Goal: Task Accomplishment & Management: Complete application form

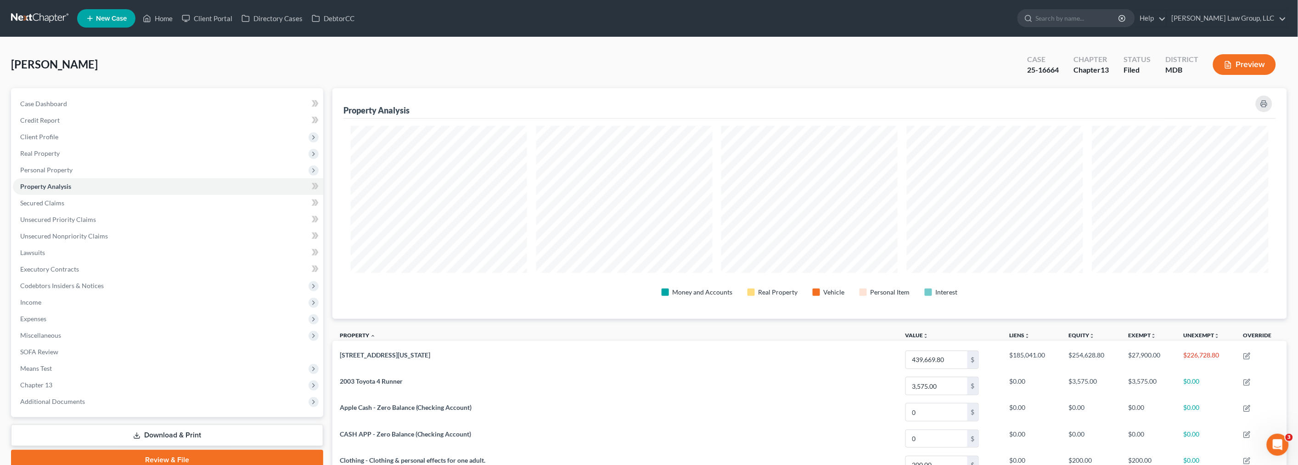
click at [42, 16] on link at bounding box center [40, 18] width 59 height 17
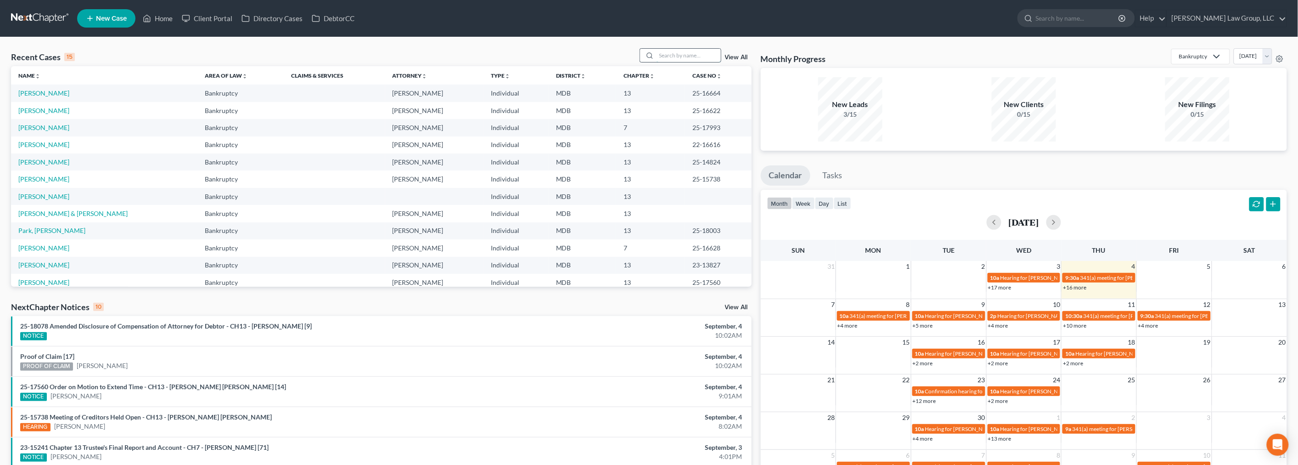
click at [673, 53] on input "search" at bounding box center [689, 55] width 64 height 13
type input "[PERSON_NAME]"
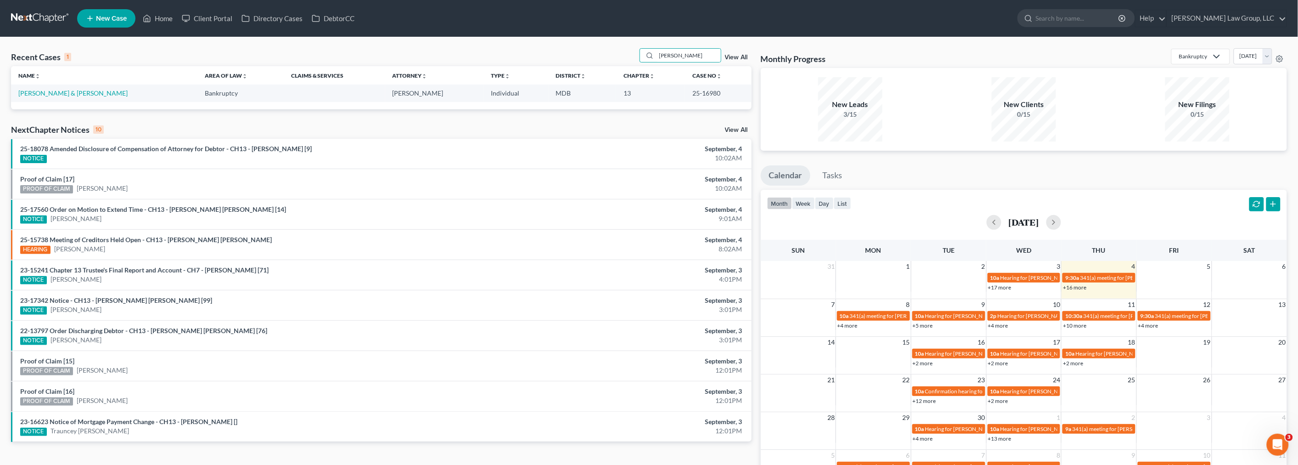
click at [61, 88] on td "[PERSON_NAME] & [PERSON_NAME]" at bounding box center [104, 92] width 186 height 17
click at [61, 90] on link "[PERSON_NAME] & [PERSON_NAME]" at bounding box center [72, 93] width 109 height 8
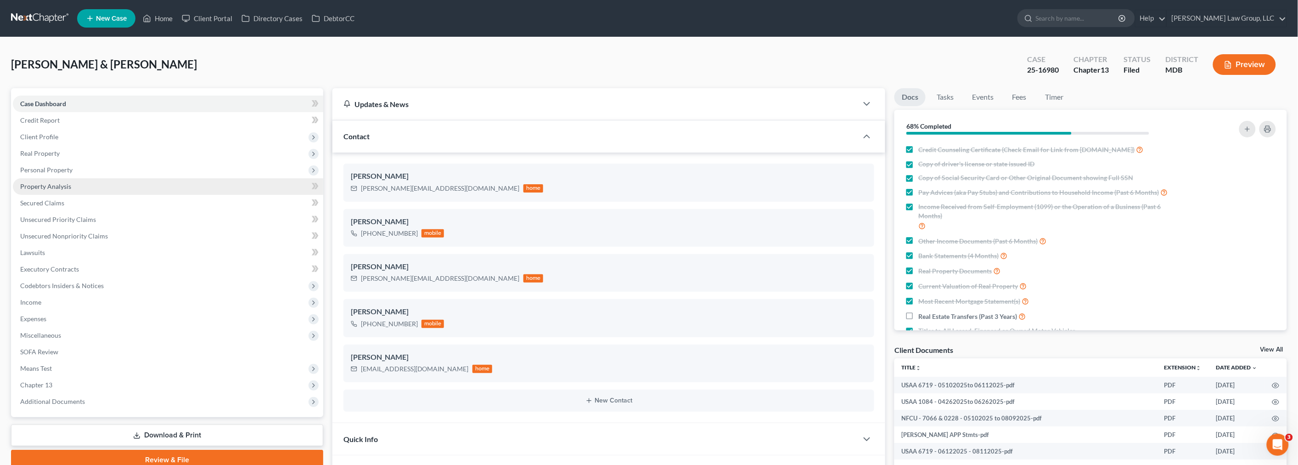
click at [77, 184] on link "Property Analysis" at bounding box center [168, 186] width 310 height 17
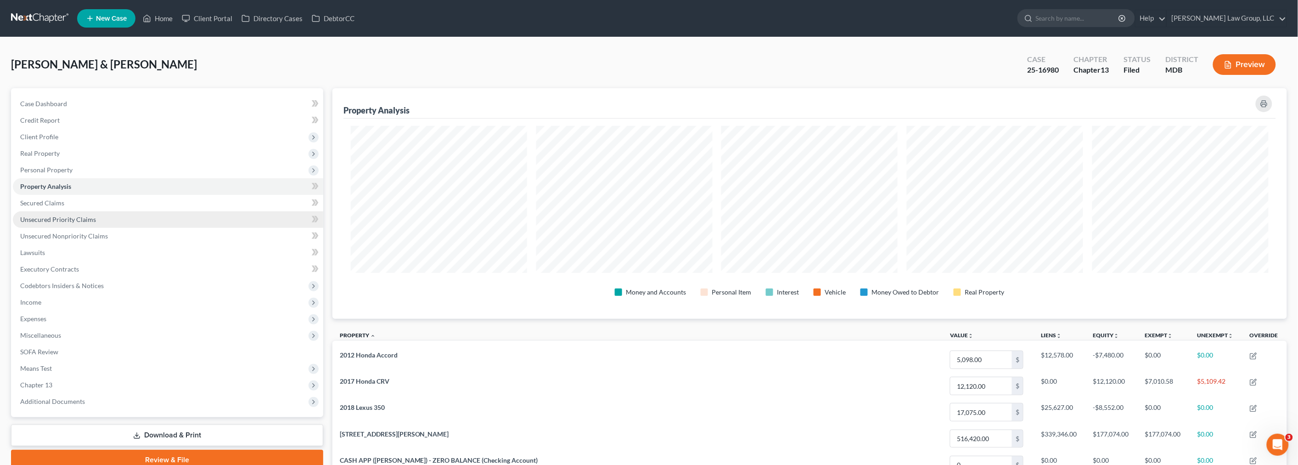
click at [47, 213] on link "Unsecured Priority Claims" at bounding box center [168, 219] width 310 height 17
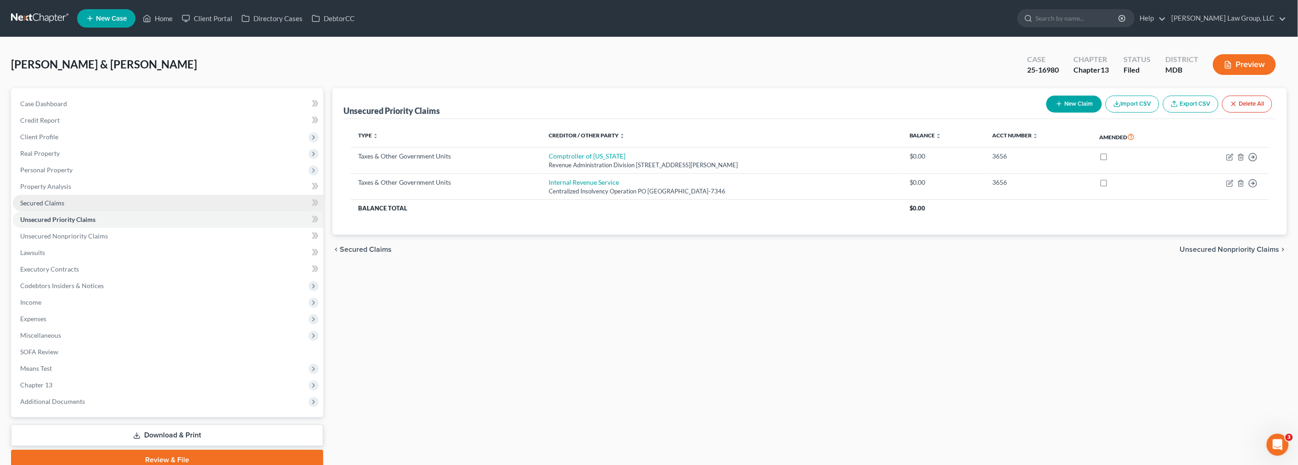
click at [49, 204] on span "Secured Claims" at bounding box center [42, 203] width 44 height 8
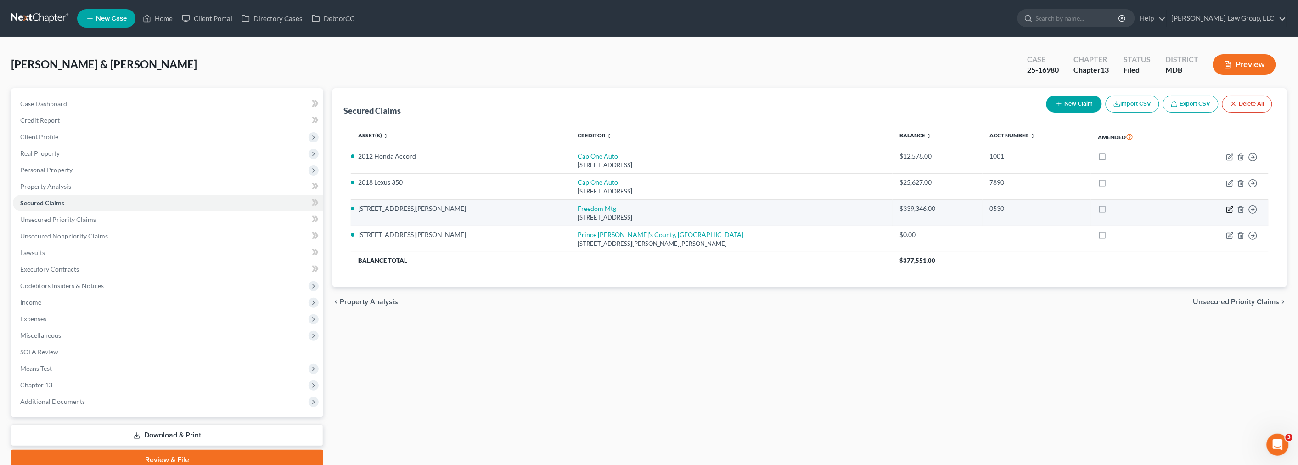
click at [1229, 209] on icon "button" at bounding box center [1231, 208] width 4 height 4
select select "9"
select select "3"
select select "2"
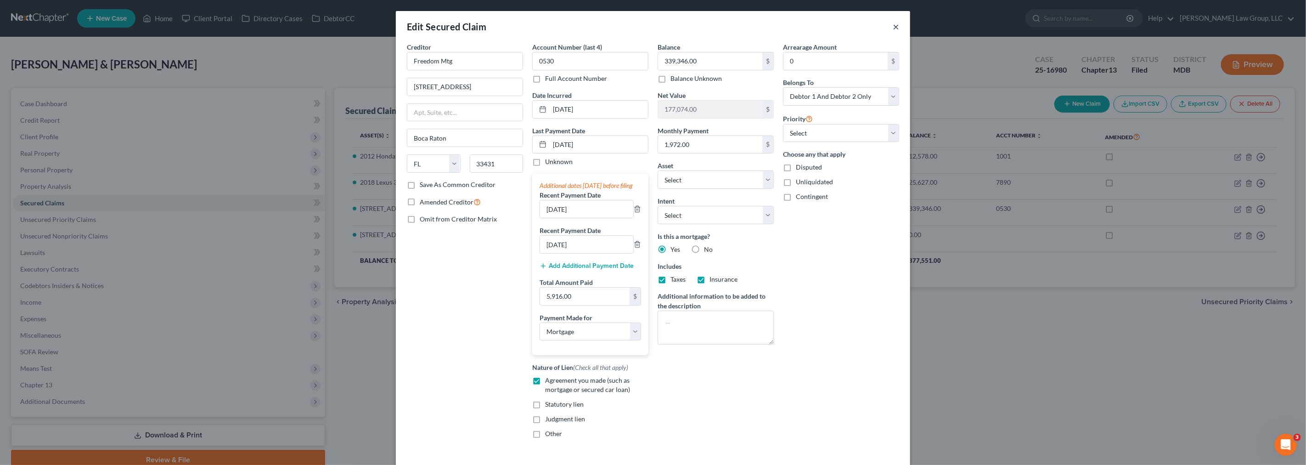
click at [893, 27] on button "×" at bounding box center [896, 26] width 6 height 11
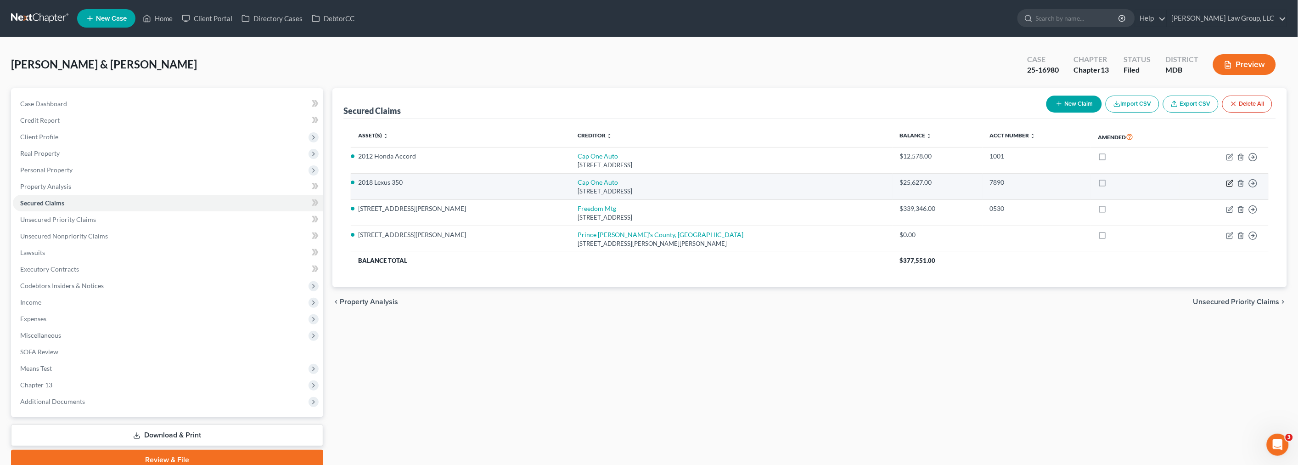
click at [1229, 182] on icon "button" at bounding box center [1229, 183] width 7 height 7
select select "45"
select select "0"
select select "31"
select select "4"
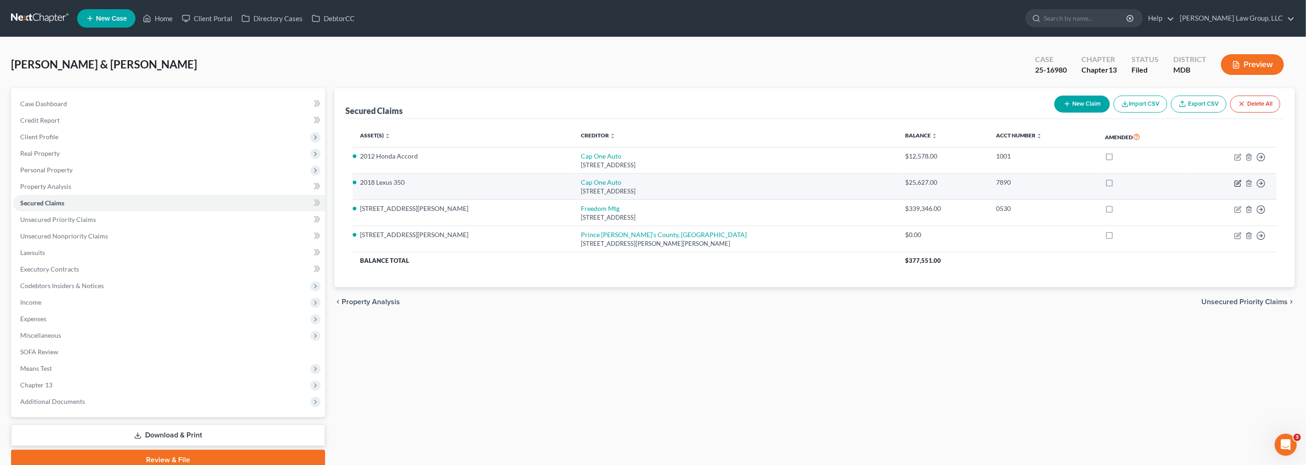
select select "0"
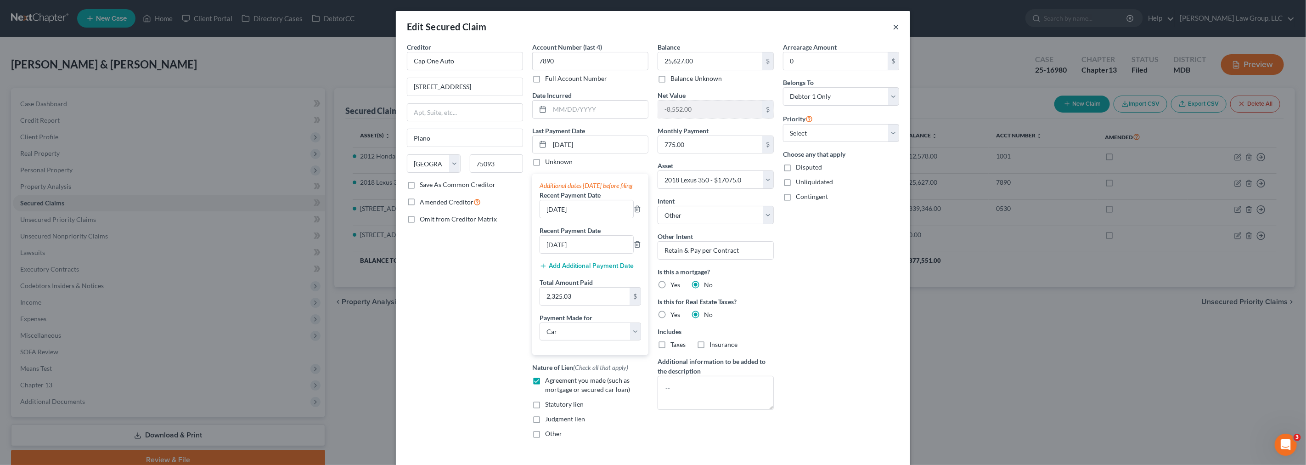
click at [893, 28] on button "×" at bounding box center [896, 26] width 6 height 11
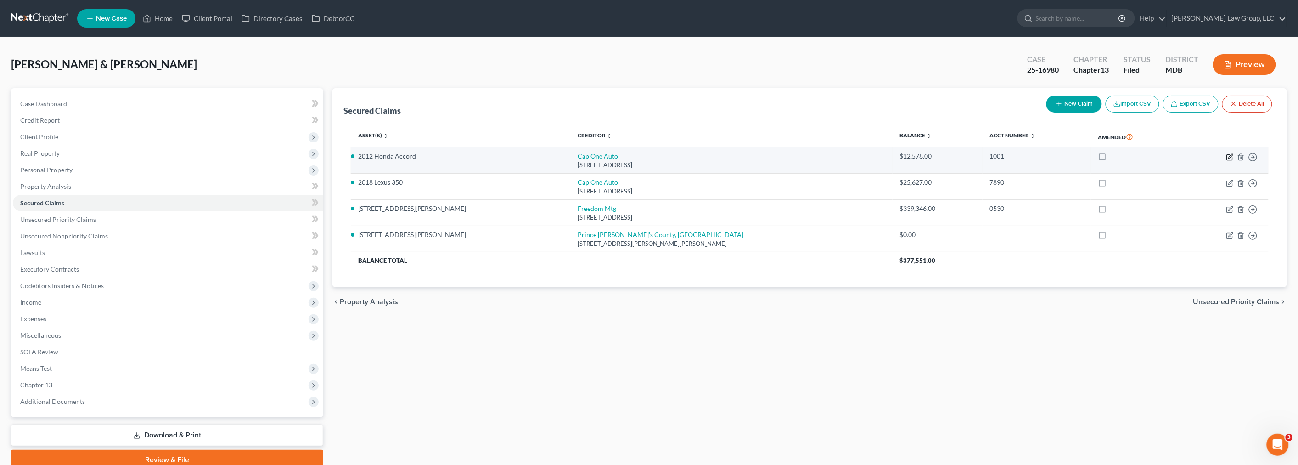
click at [1228, 155] on icon "button" at bounding box center [1229, 156] width 7 height 7
select select "45"
select select "0"
select select "12"
select select "1"
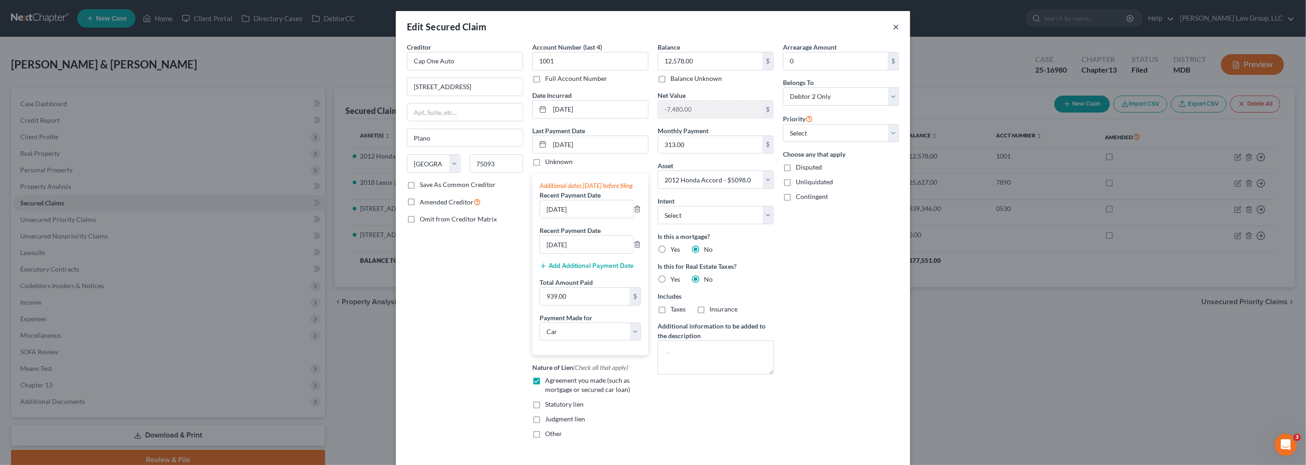
click at [893, 25] on button "×" at bounding box center [896, 26] width 6 height 11
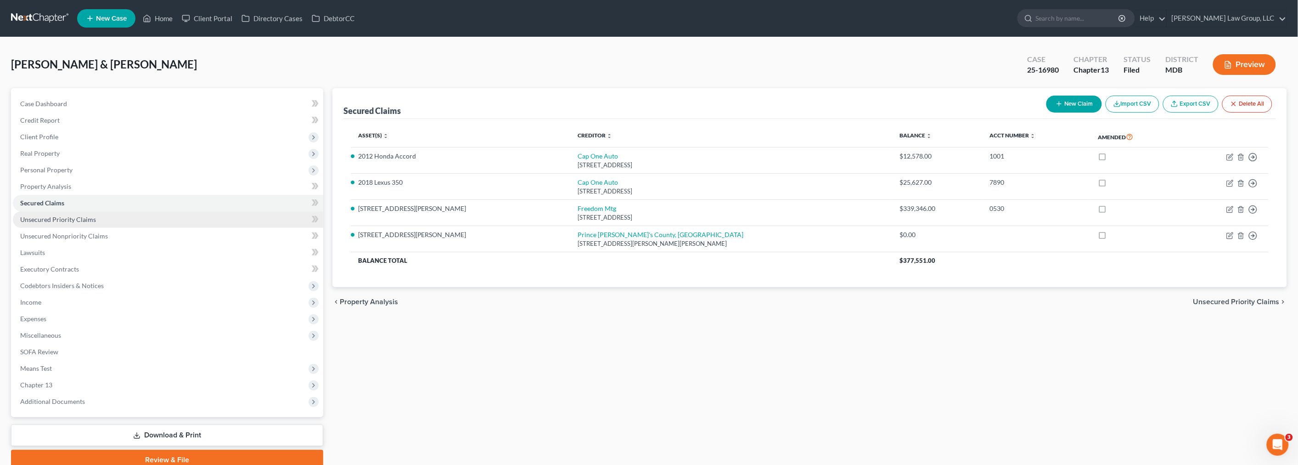
click at [47, 215] on span "Unsecured Priority Claims" at bounding box center [58, 219] width 76 height 8
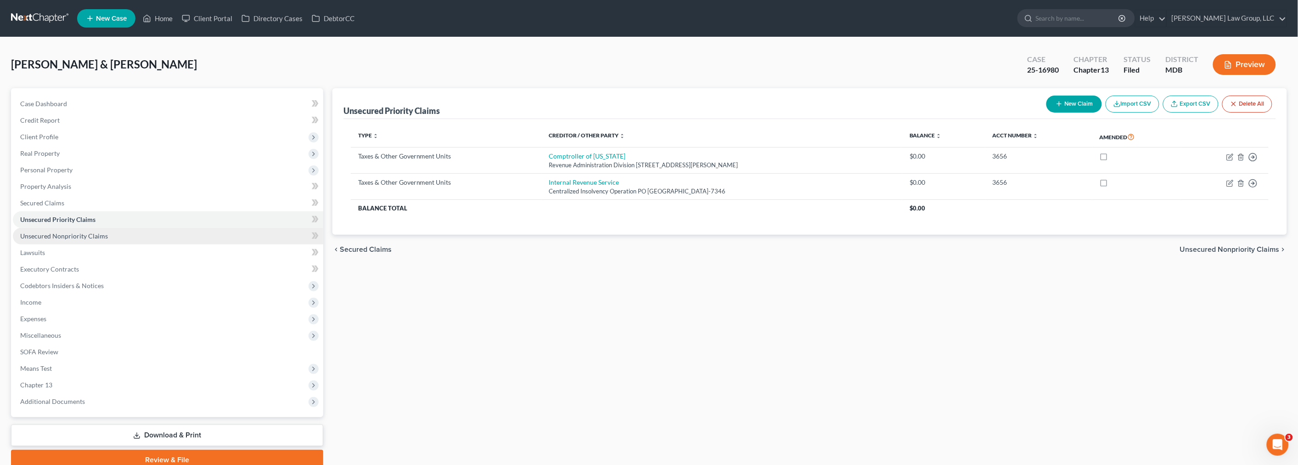
click at [47, 233] on span "Unsecured Nonpriority Claims" at bounding box center [64, 236] width 88 height 8
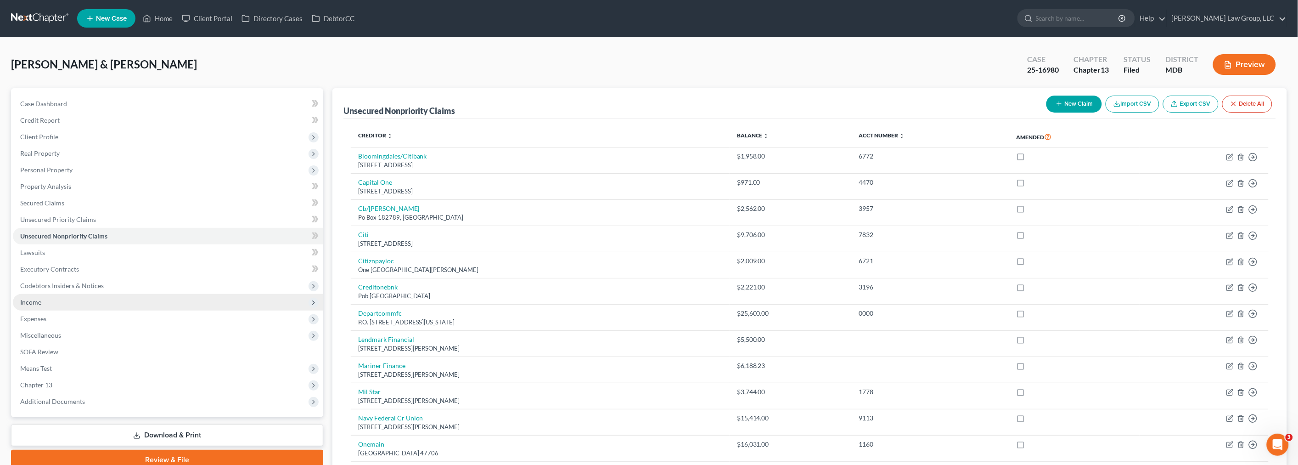
click at [57, 303] on span "Income" at bounding box center [168, 302] width 310 height 17
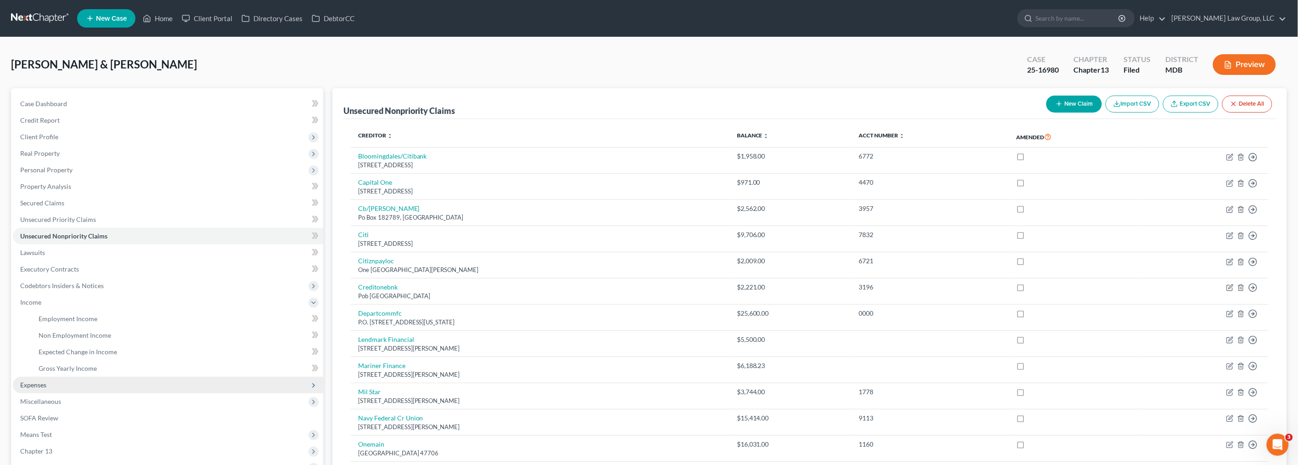
click at [45, 383] on span "Expenses" at bounding box center [33, 385] width 26 height 8
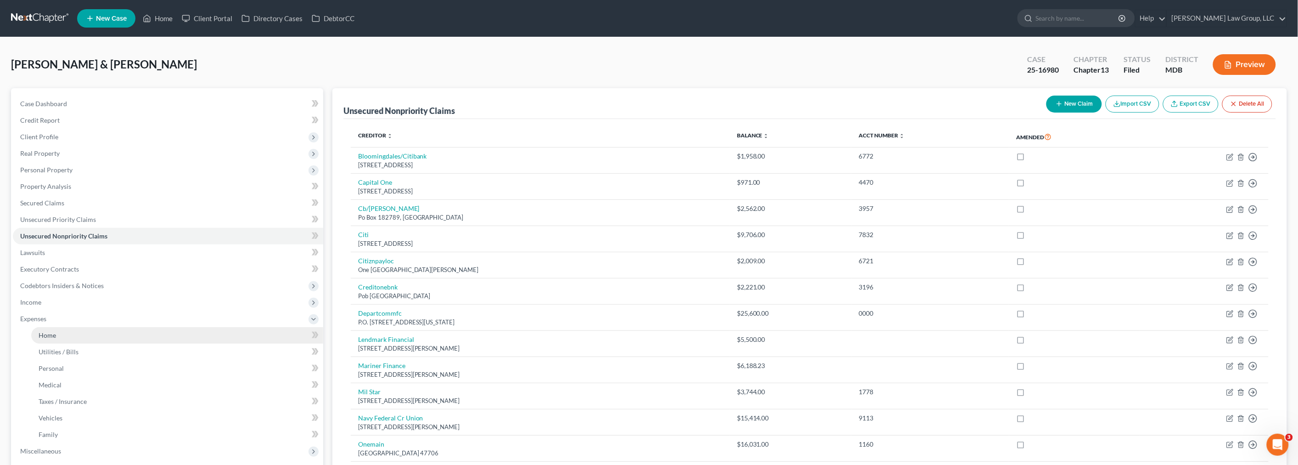
click at [57, 332] on link "Home" at bounding box center [177, 335] width 292 height 17
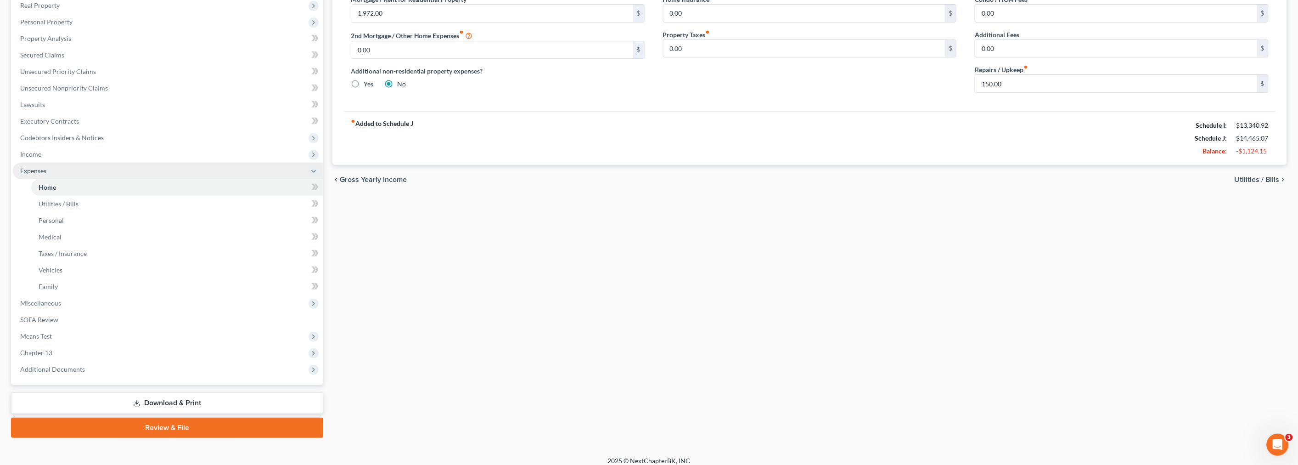
scroll to position [153, 0]
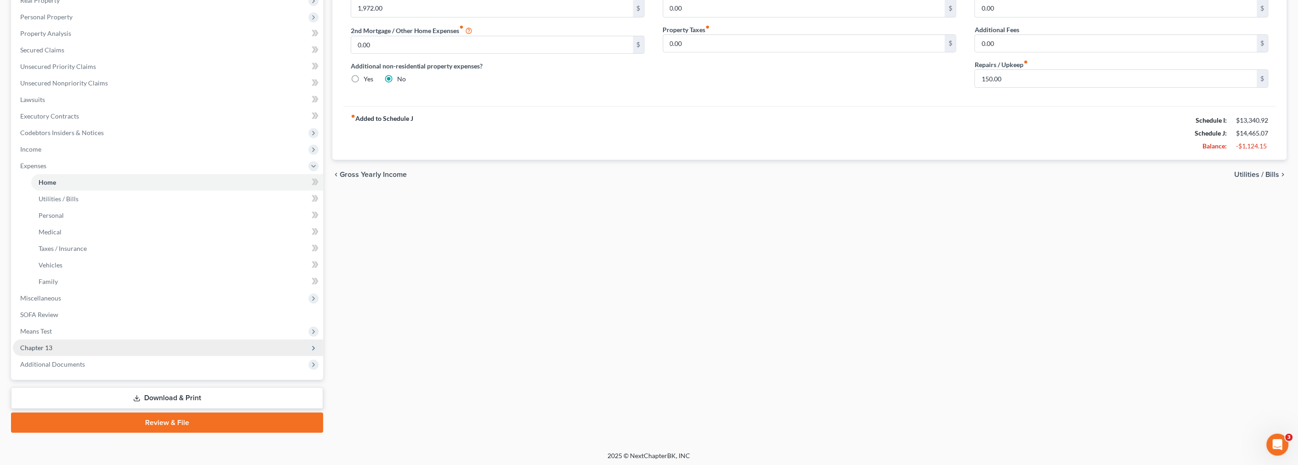
click at [81, 342] on span "Chapter 13" at bounding box center [168, 347] width 310 height 17
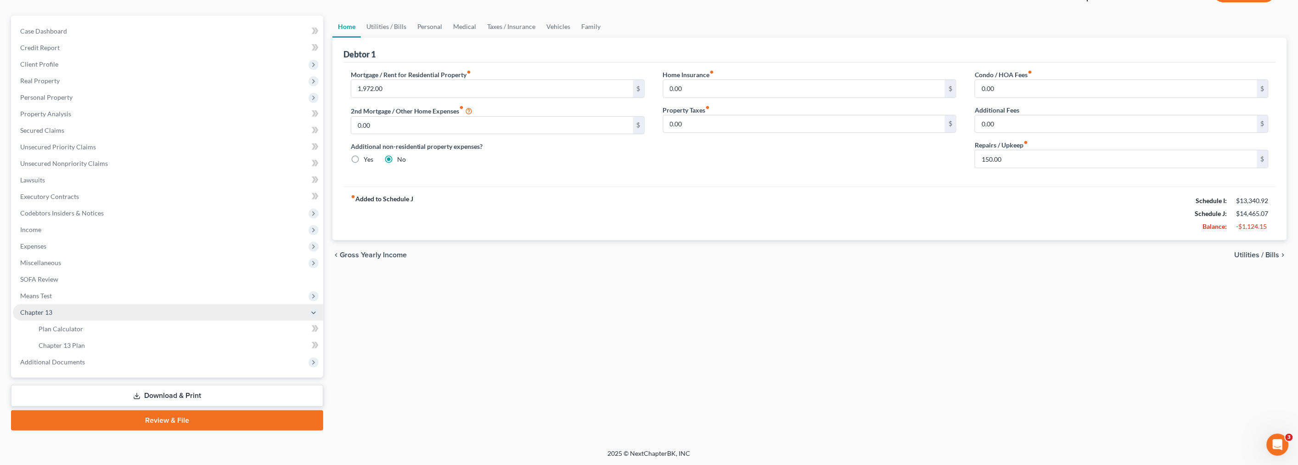
scroll to position [72, 0]
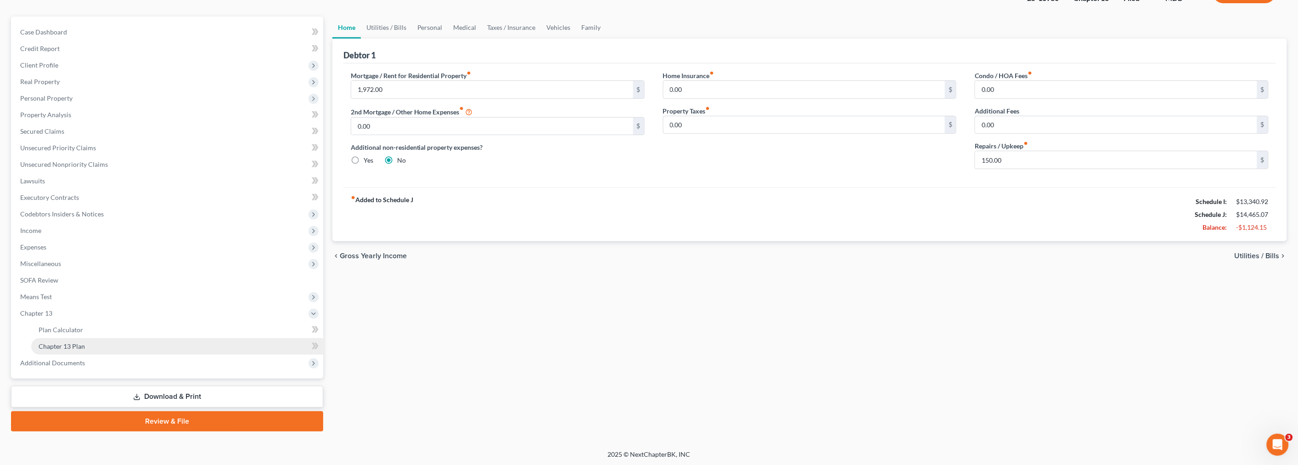
click at [81, 342] on span "Chapter 13 Plan" at bounding box center [62, 346] width 46 height 8
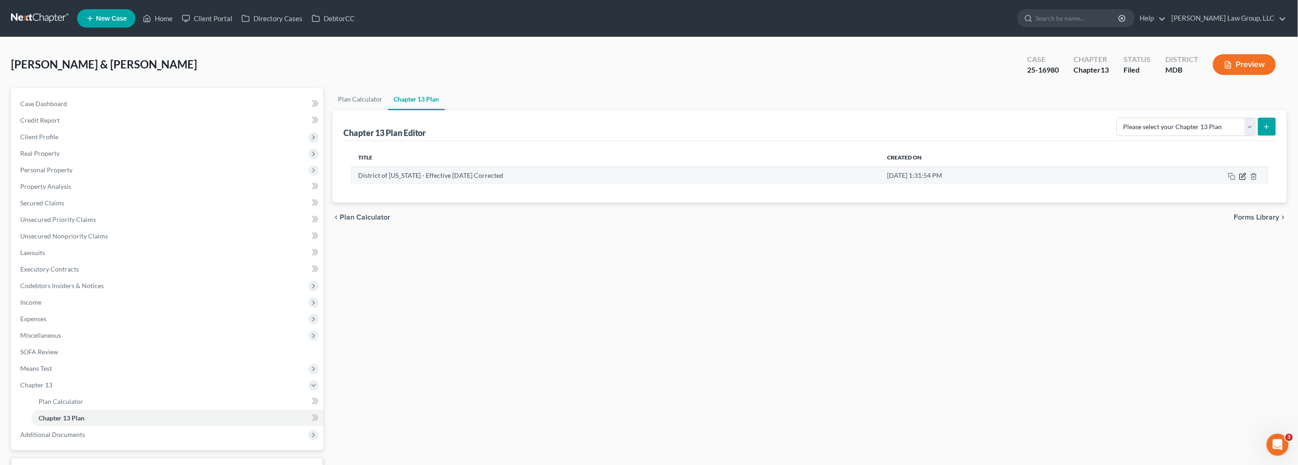
click at [1245, 176] on icon "button" at bounding box center [1243, 177] width 6 height 6
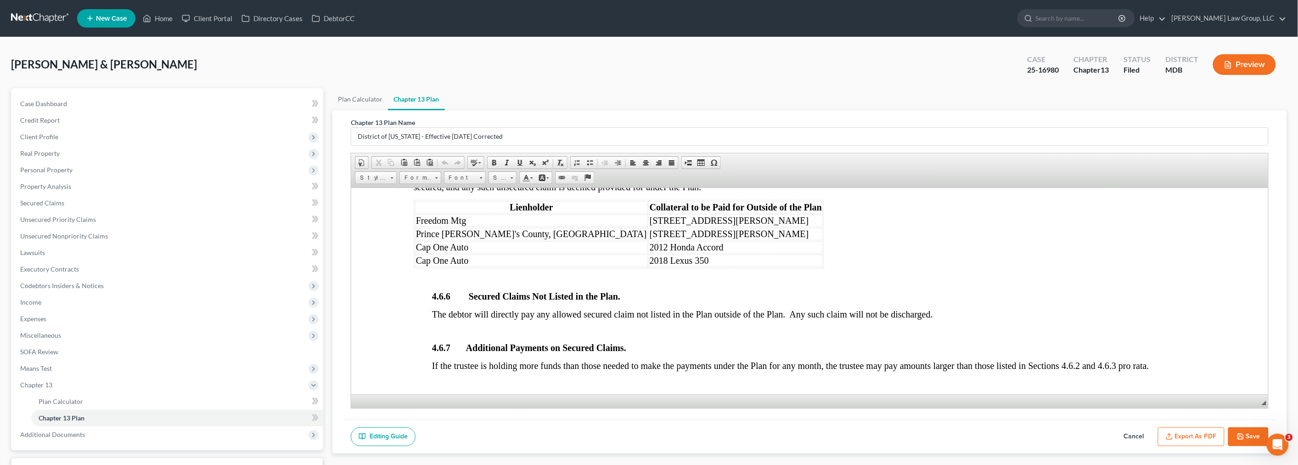
scroll to position [1938, 0]
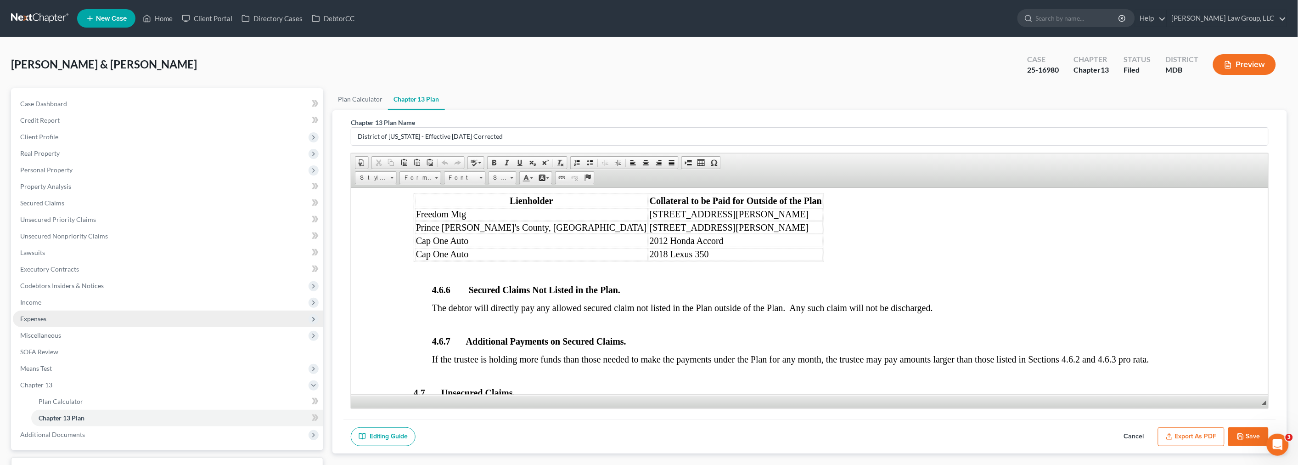
click at [59, 316] on span "Expenses" at bounding box center [168, 318] width 310 height 17
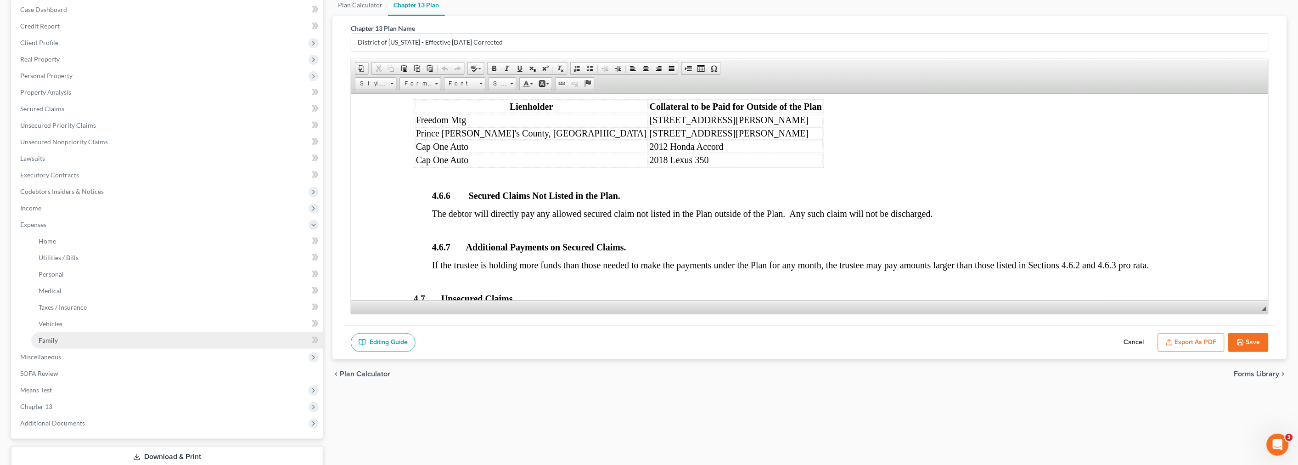
scroll to position [102, 0]
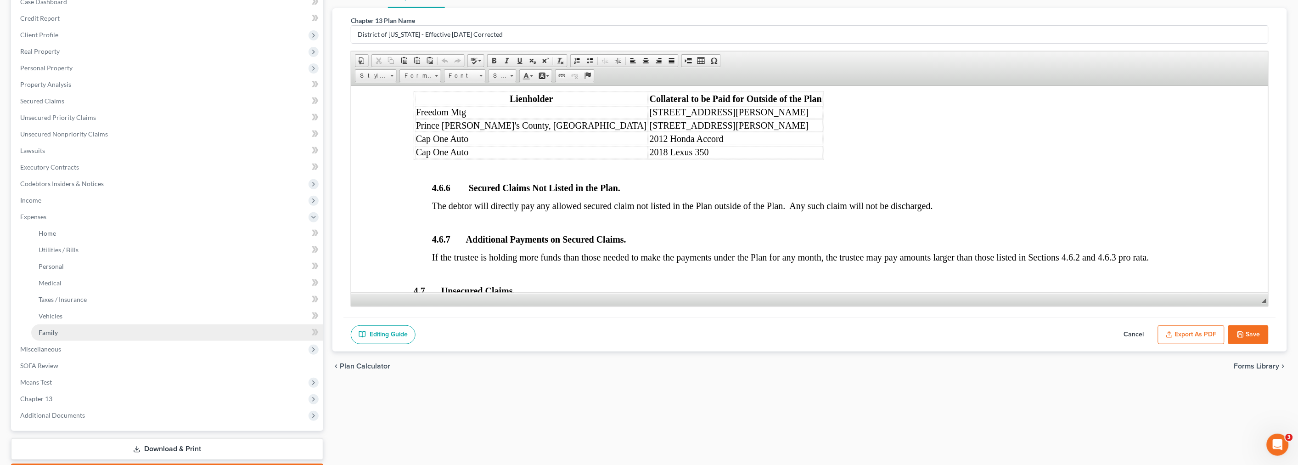
click at [88, 331] on link "Family" at bounding box center [177, 332] width 292 height 17
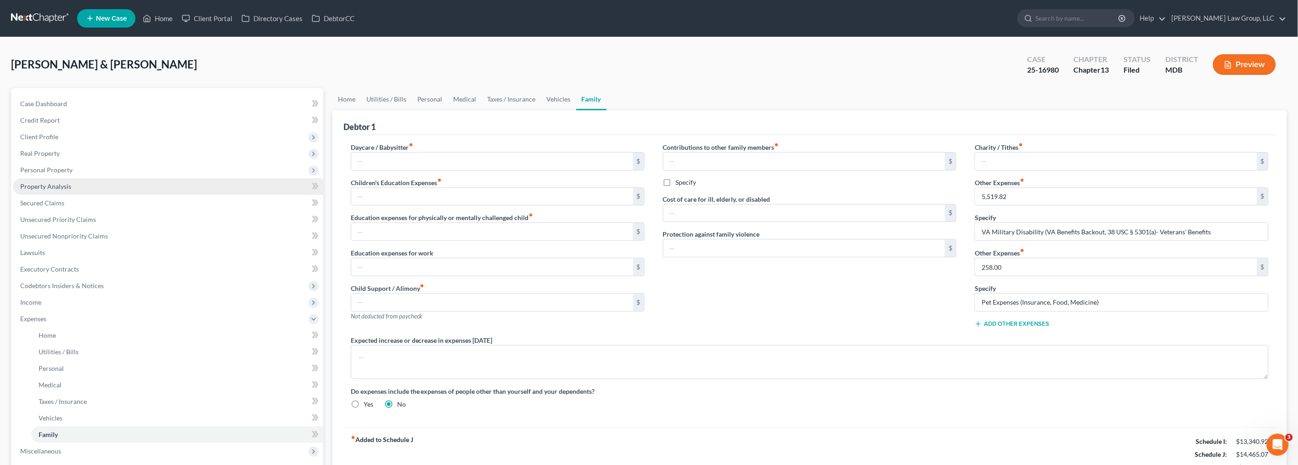
click at [75, 183] on link "Property Analysis" at bounding box center [168, 186] width 310 height 17
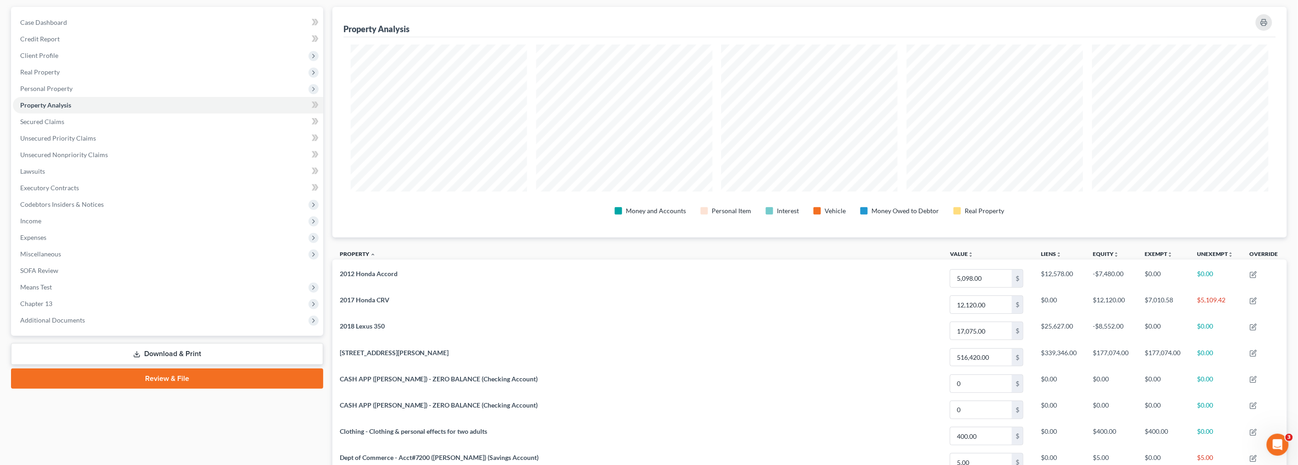
scroll to position [102, 0]
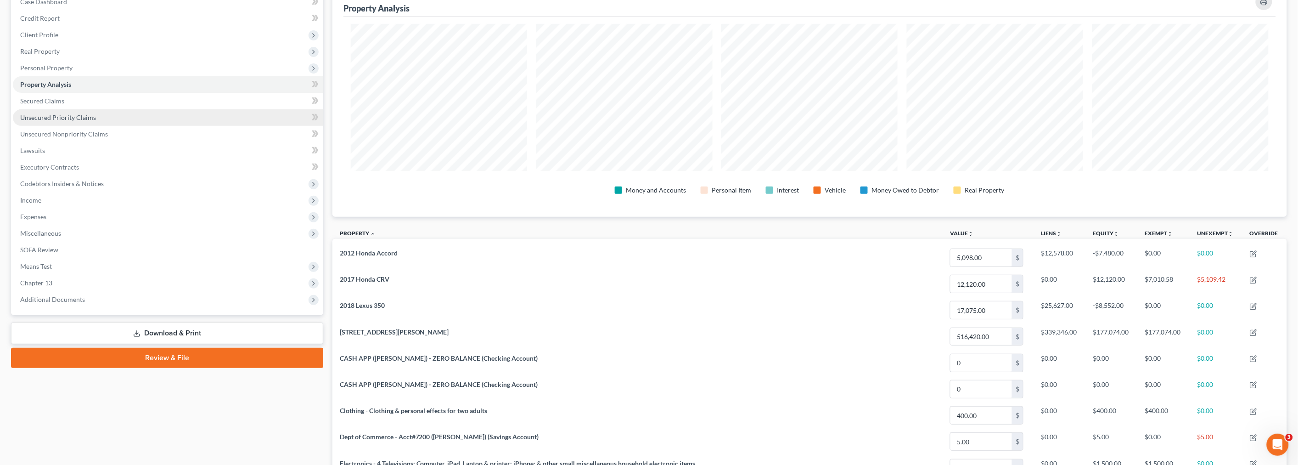
click at [81, 111] on link "Unsecured Priority Claims" at bounding box center [168, 117] width 310 height 17
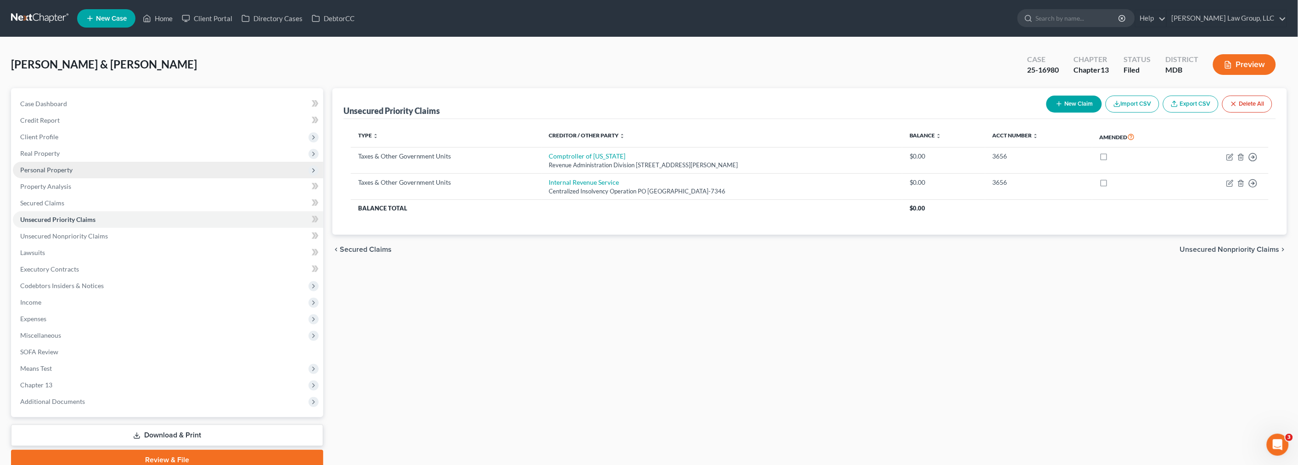
click at [62, 170] on span "Personal Property" at bounding box center [46, 170] width 52 height 8
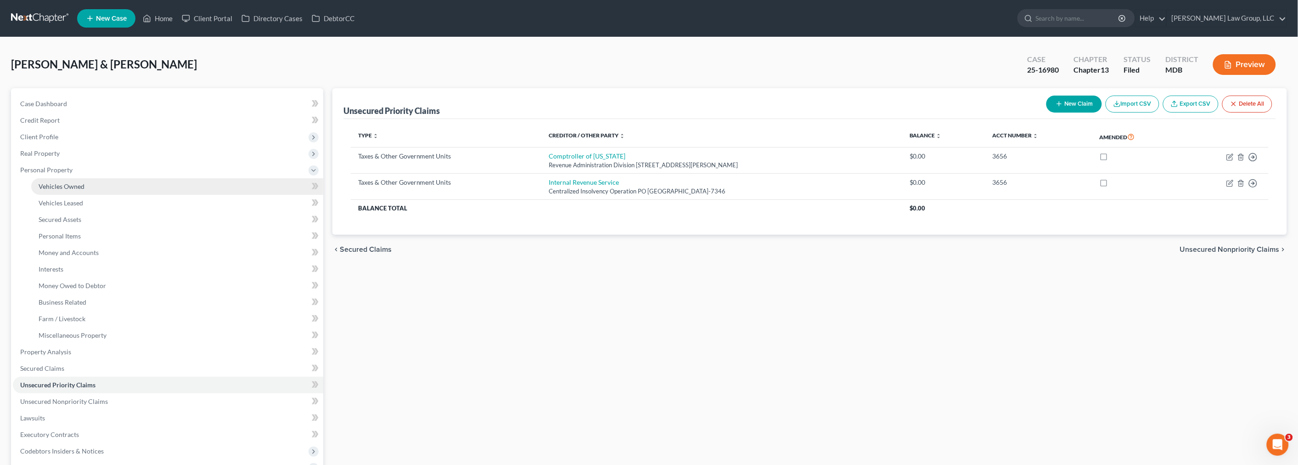
click at [64, 185] on span "Vehicles Owned" at bounding box center [62, 186] width 46 height 8
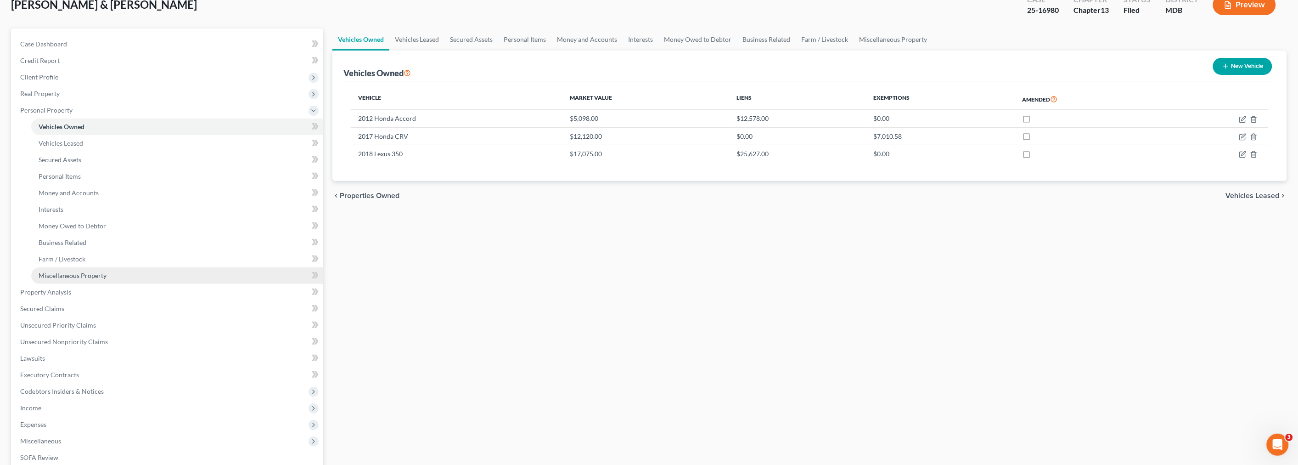
scroll to position [153, 0]
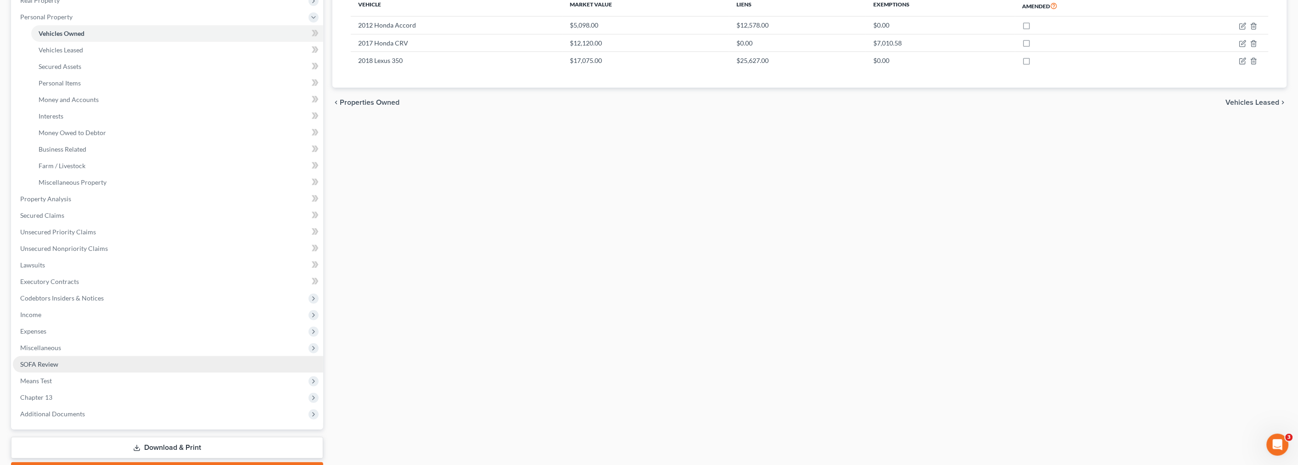
click at [65, 360] on link "SOFA Review" at bounding box center [168, 364] width 310 height 17
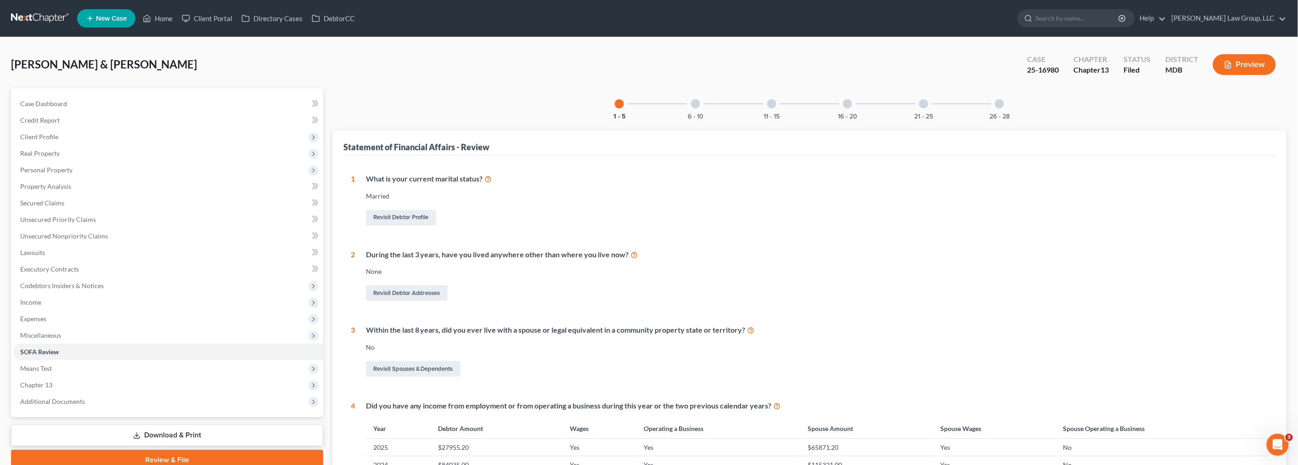
click at [996, 104] on div at bounding box center [999, 103] width 9 height 9
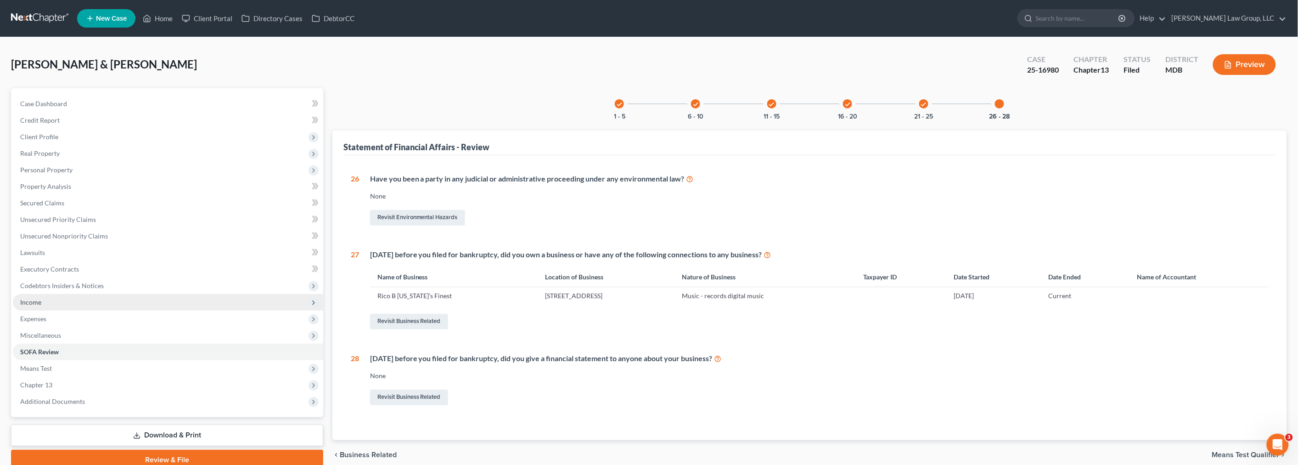
click at [84, 300] on span "Income" at bounding box center [168, 302] width 310 height 17
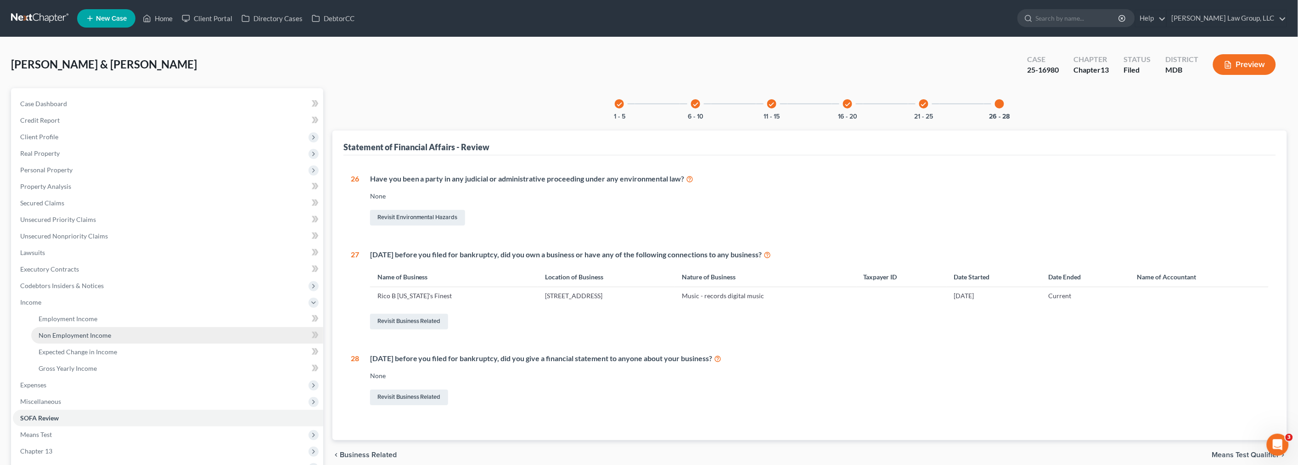
click at [79, 331] on span "Non Employment Income" at bounding box center [75, 335] width 73 height 8
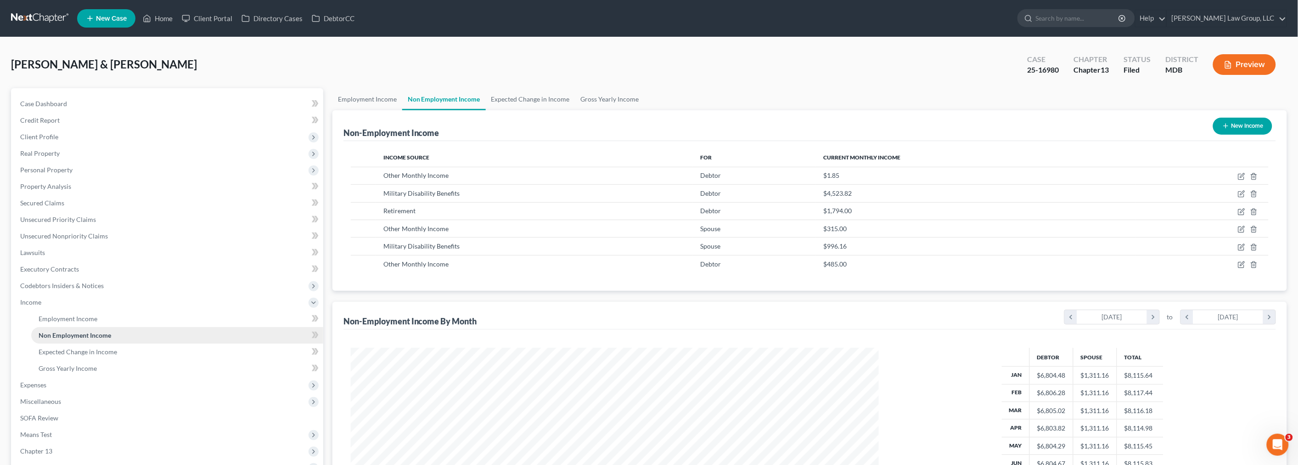
scroll to position [264, 546]
click at [513, 98] on link "Expected Change in Income" at bounding box center [531, 99] width 90 height 22
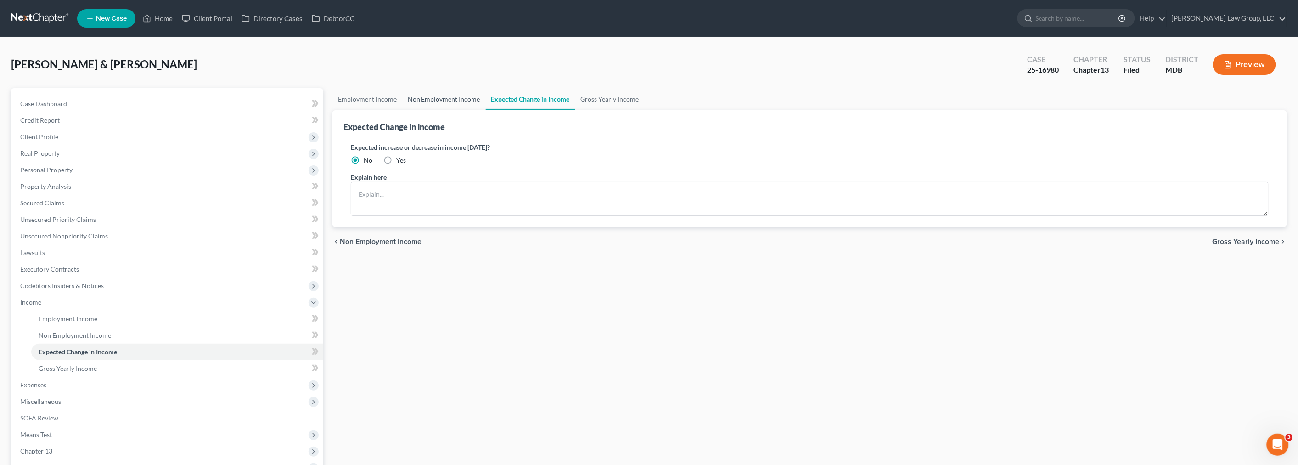
click at [452, 98] on link "Non Employment Income" at bounding box center [444, 99] width 84 height 22
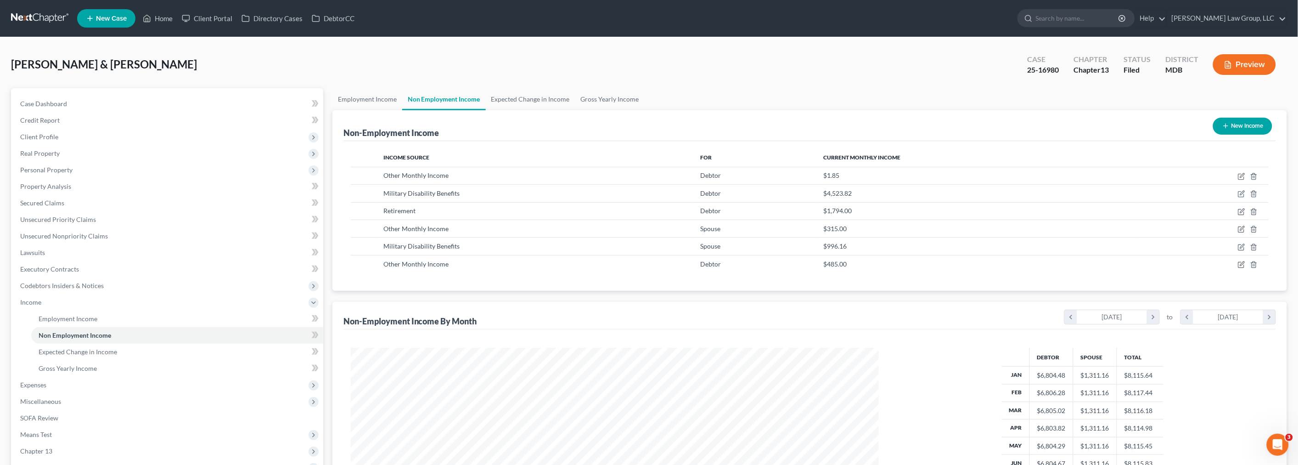
scroll to position [264, 546]
click at [376, 95] on link "Employment Income" at bounding box center [367, 99] width 70 height 22
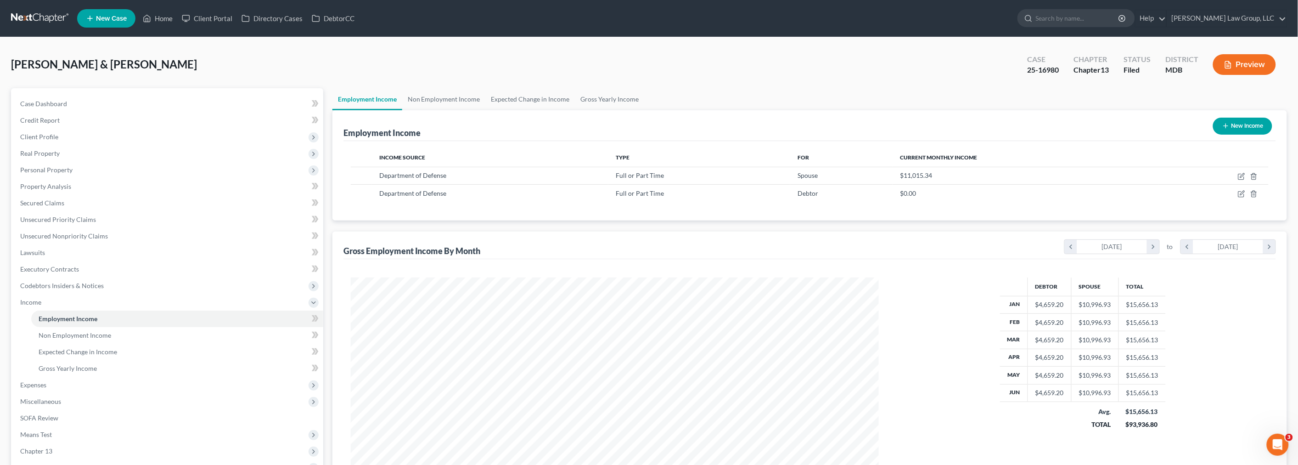
scroll to position [264, 546]
click at [456, 98] on link "Non Employment Income" at bounding box center [444, 99] width 84 height 22
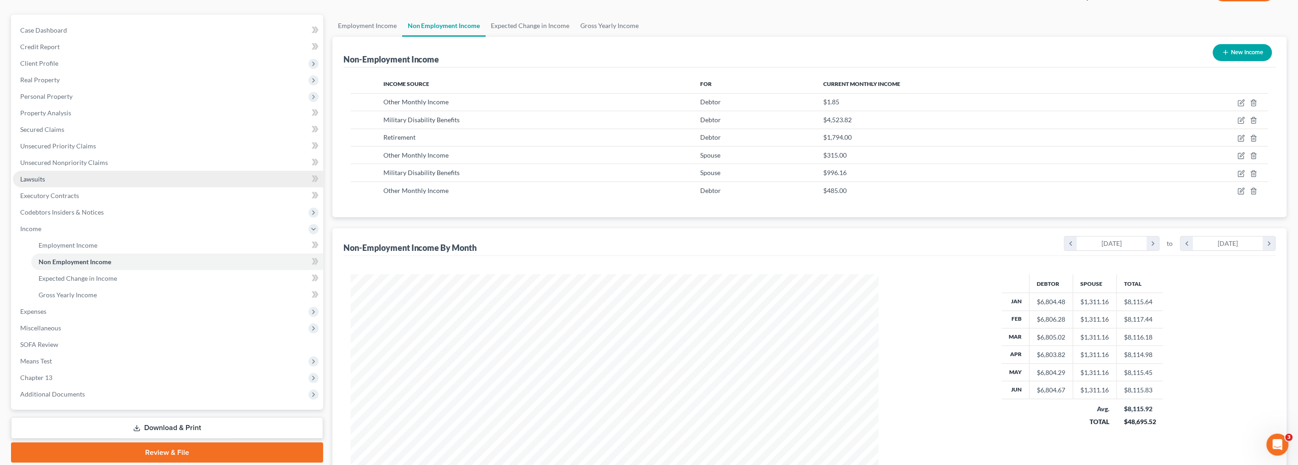
scroll to position [51, 0]
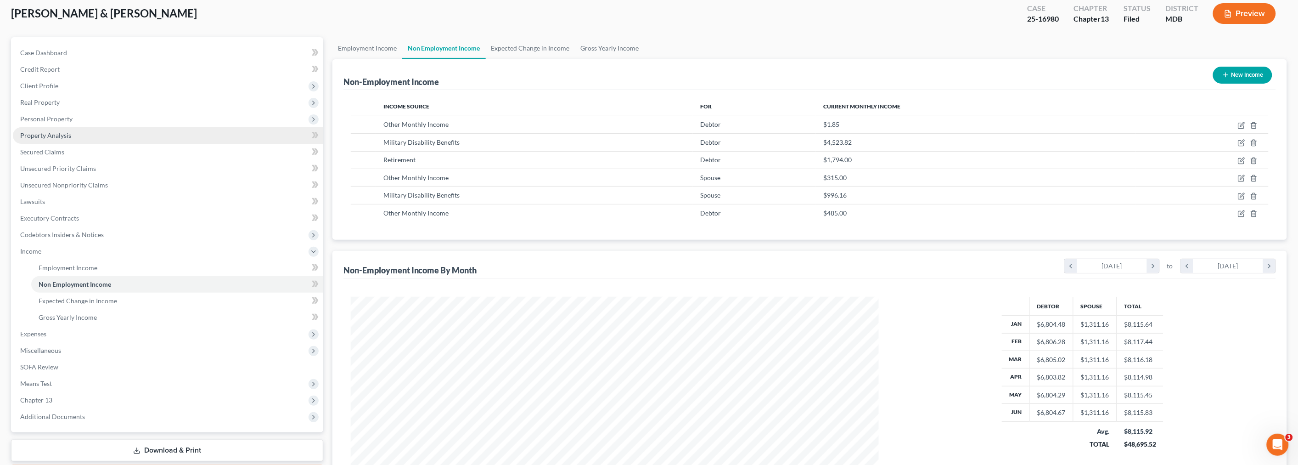
click at [62, 135] on span "Property Analysis" at bounding box center [45, 135] width 51 height 8
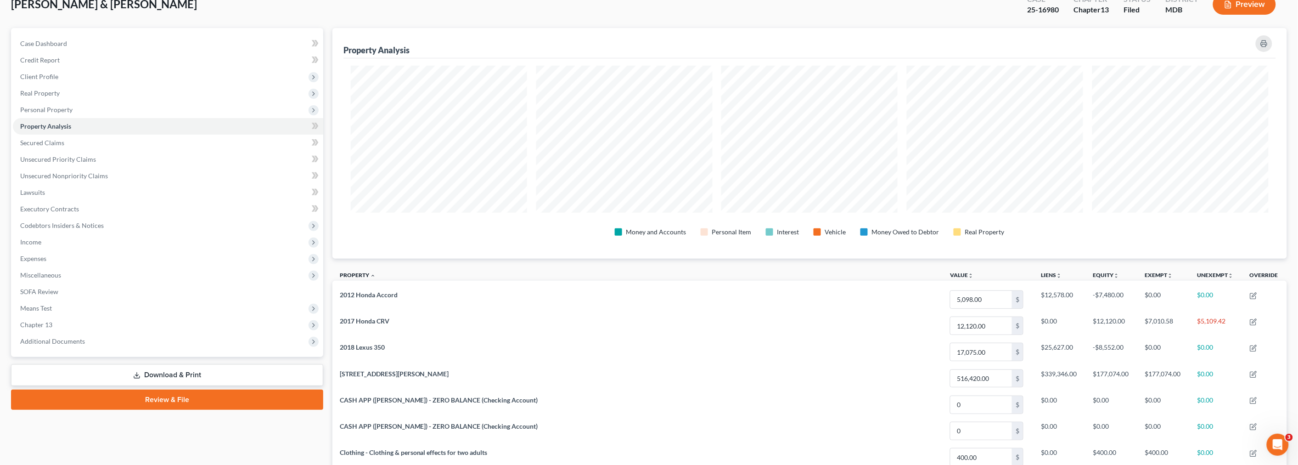
scroll to position [51, 0]
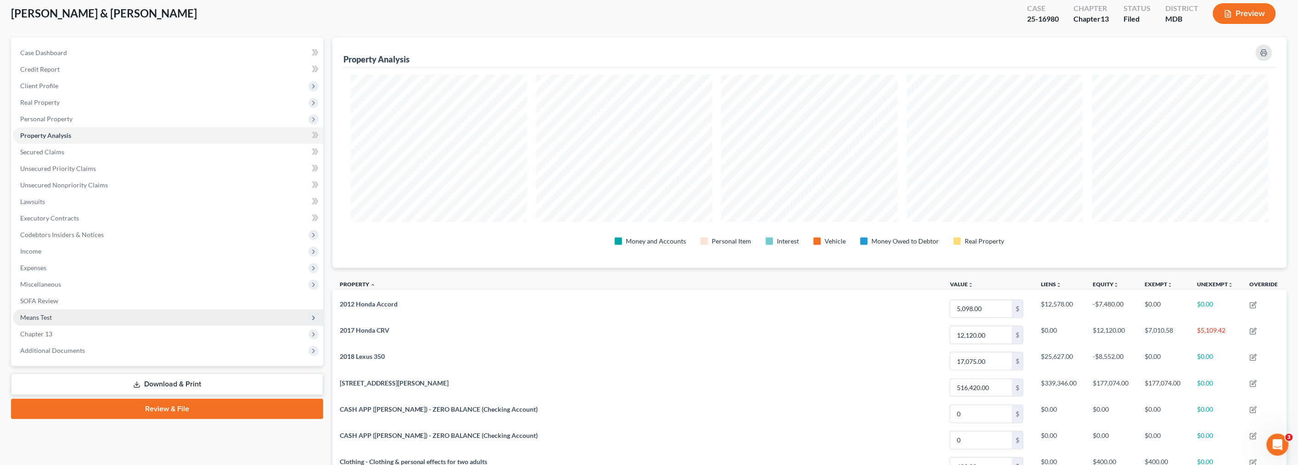
drag, startPoint x: 85, startPoint y: 346, endPoint x: 109, endPoint y: 322, distance: 33.4
click at [85, 346] on span "Additional Documents" at bounding box center [168, 350] width 310 height 17
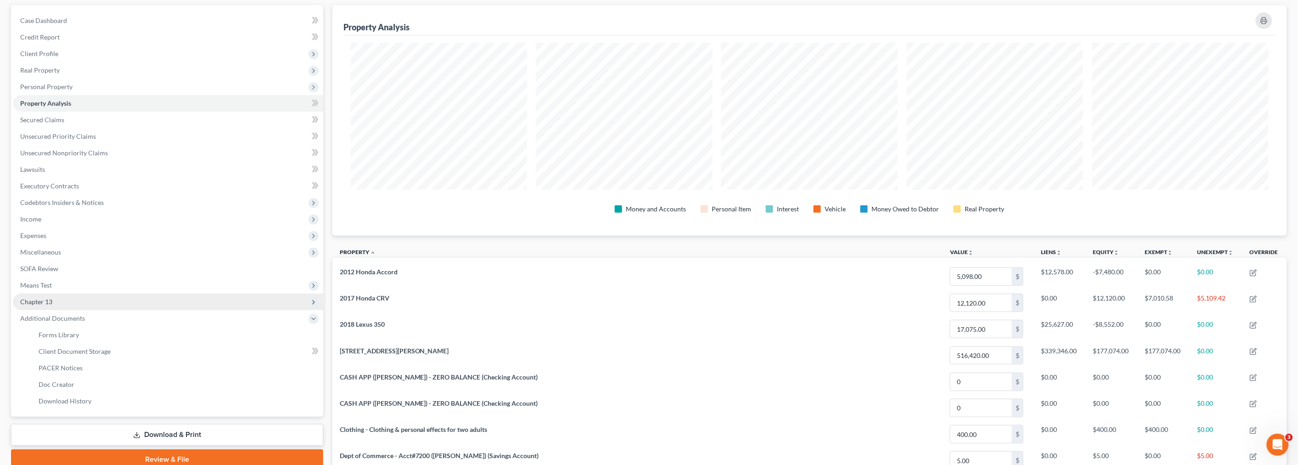
scroll to position [153, 0]
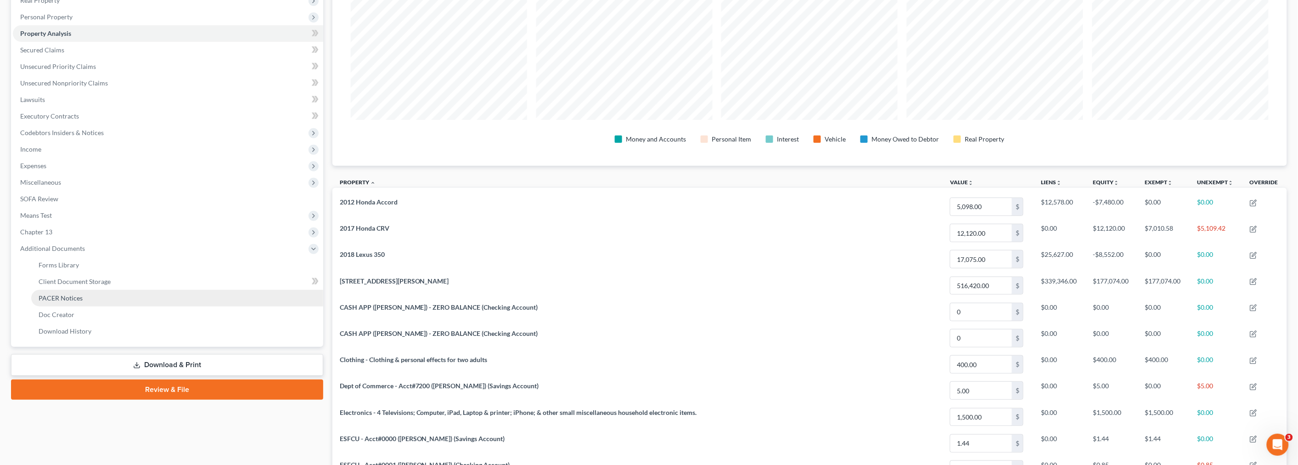
click at [89, 297] on link "PACER Notices" at bounding box center [177, 298] width 292 height 17
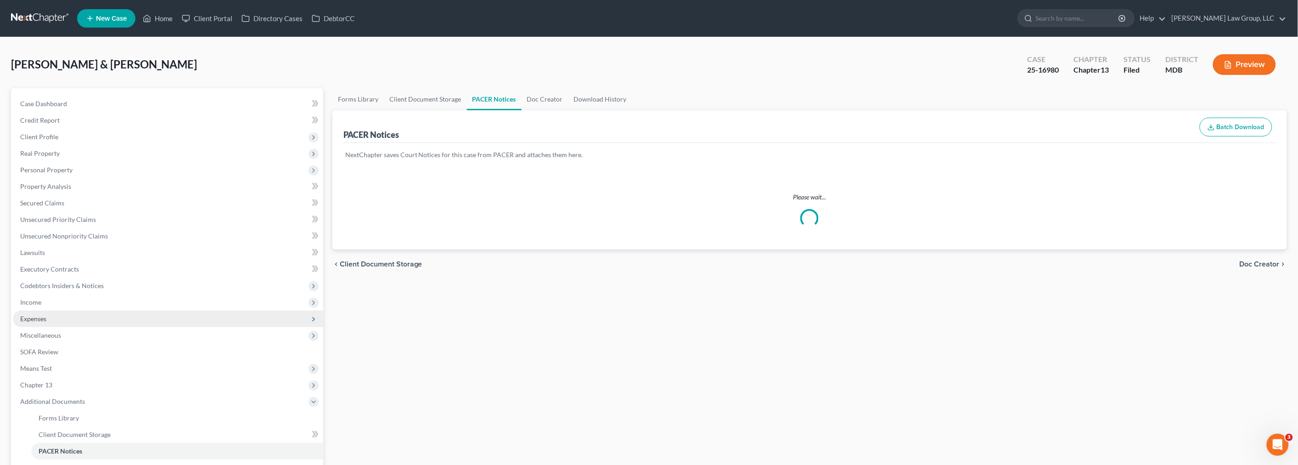
click at [112, 310] on span "Expenses" at bounding box center [168, 318] width 310 height 17
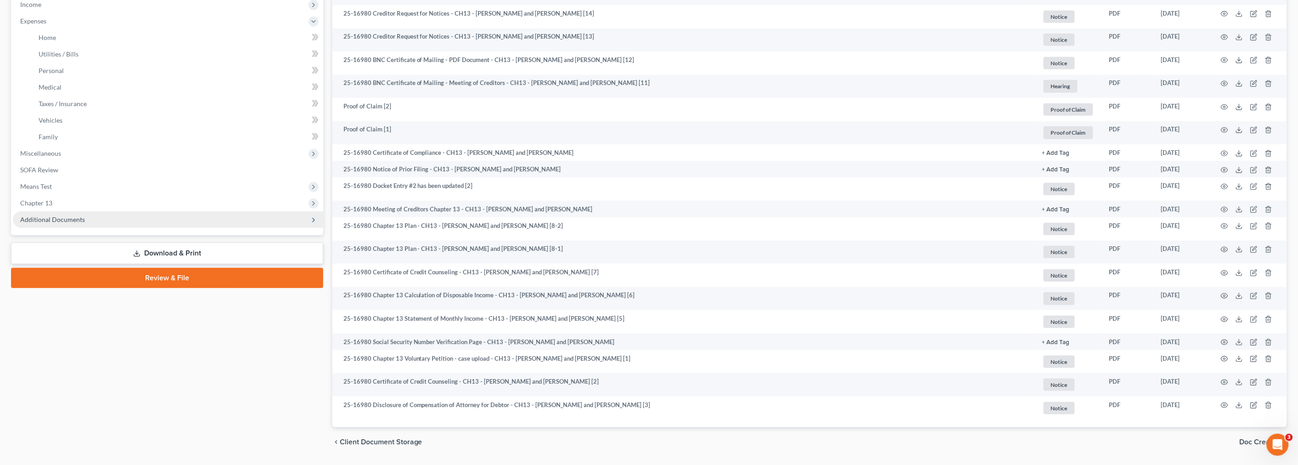
scroll to position [324, 0]
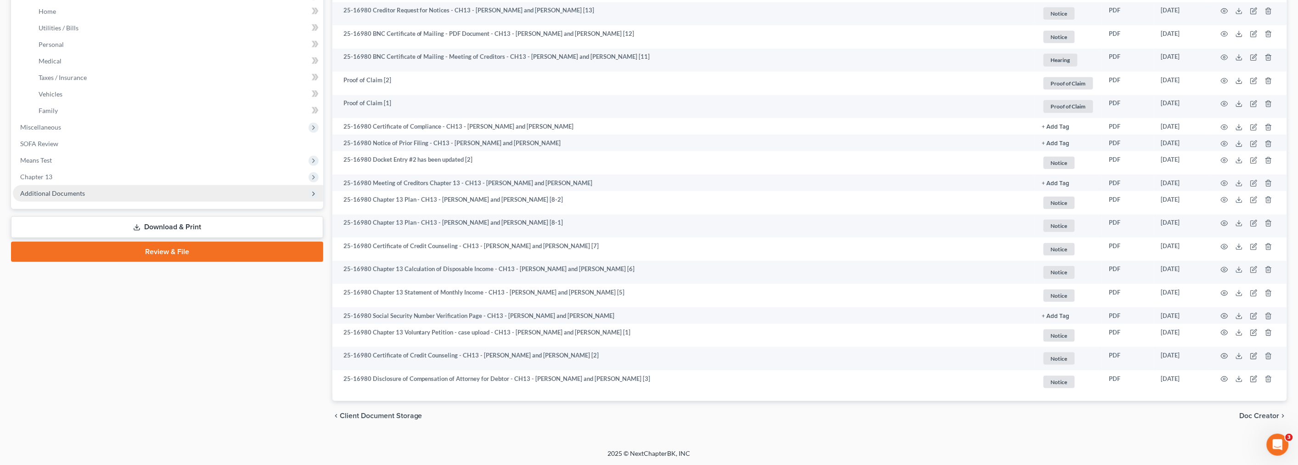
click at [48, 189] on span "Additional Documents" at bounding box center [52, 193] width 65 height 8
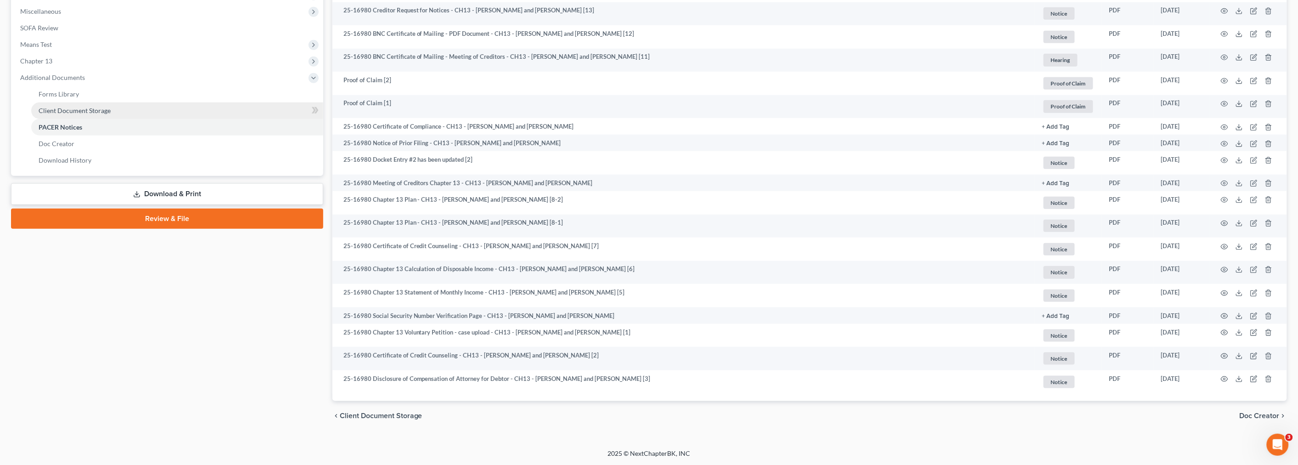
click at [72, 107] on span "Client Document Storage" at bounding box center [75, 111] width 72 height 8
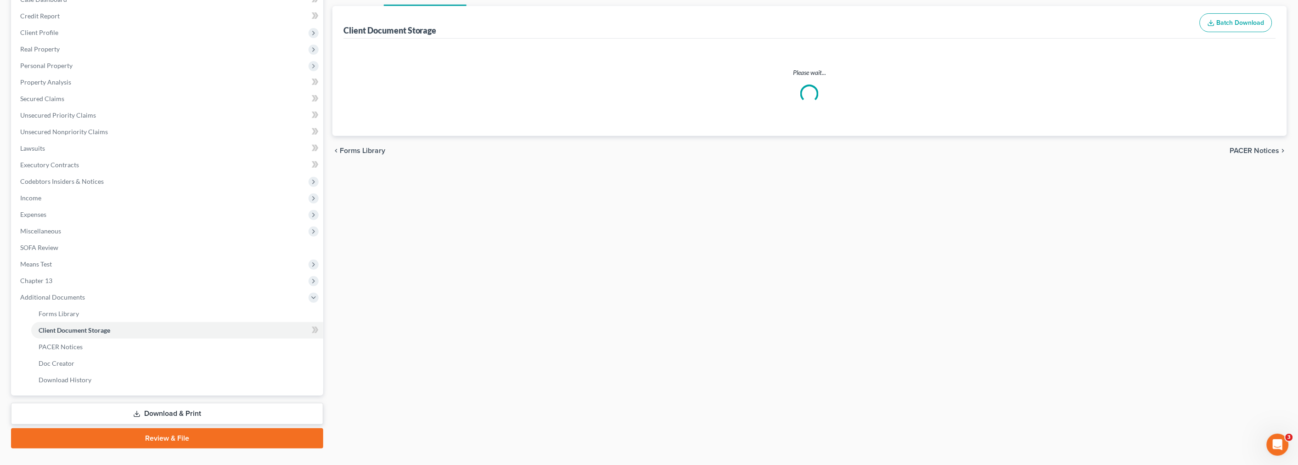
scroll to position [31, 0]
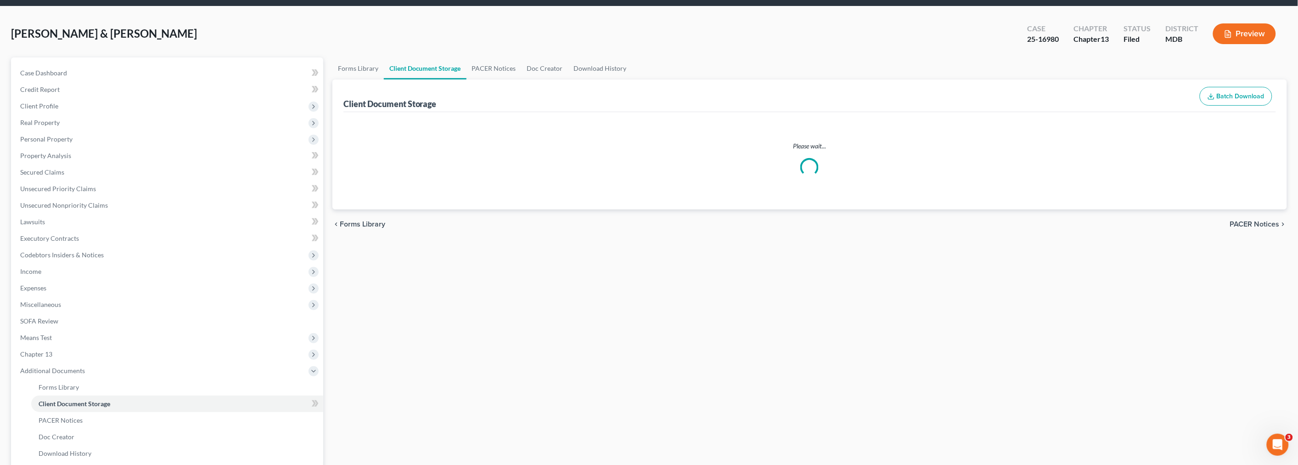
select select "14"
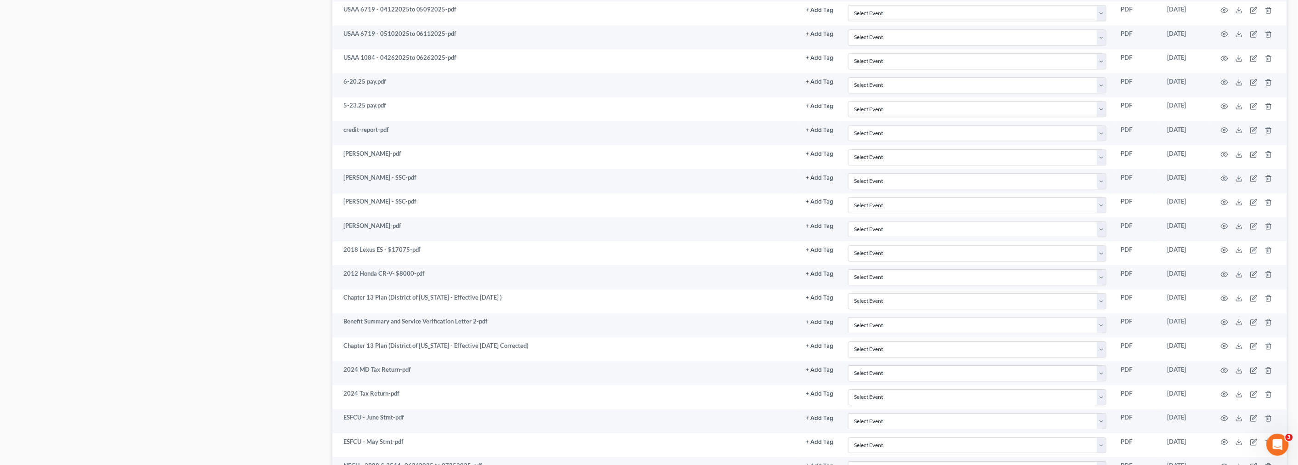
scroll to position [1122, 0]
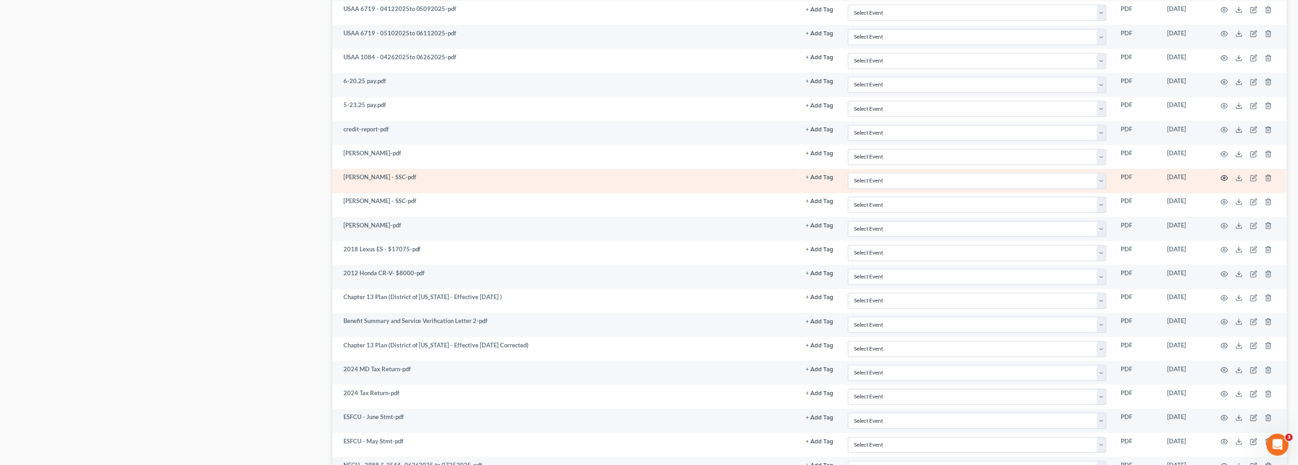
click at [1223, 181] on icon "button" at bounding box center [1224, 177] width 7 height 7
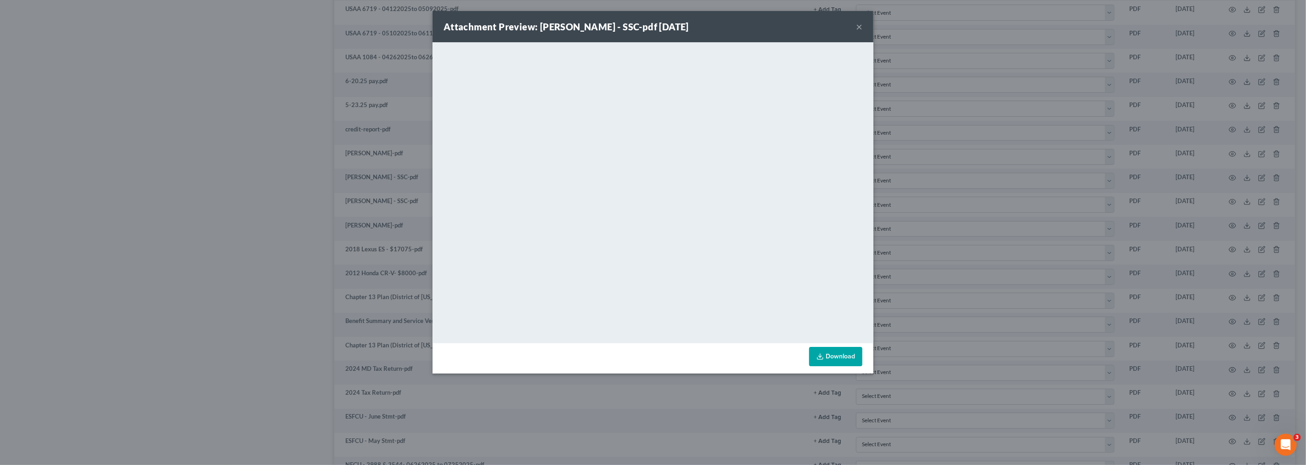
click at [857, 26] on button "×" at bounding box center [859, 26] width 6 height 11
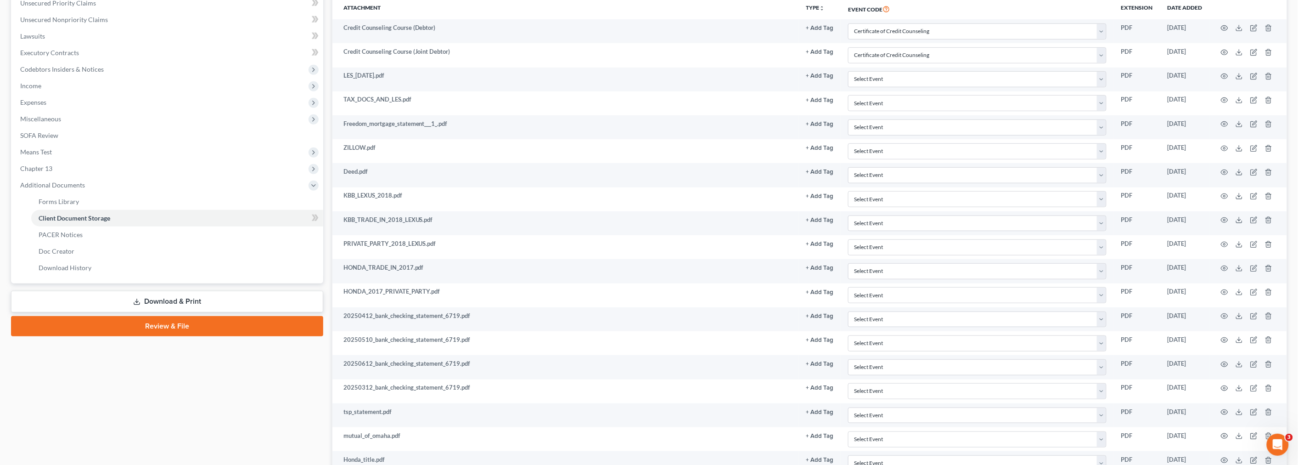
scroll to position [0, 0]
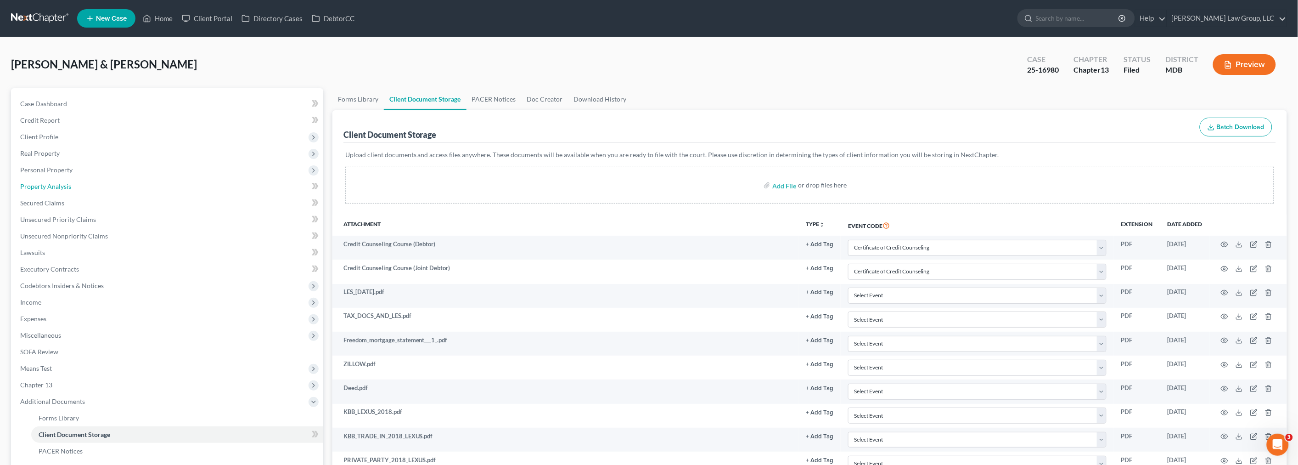
drag, startPoint x: 62, startPoint y: 181, endPoint x: 342, endPoint y: 178, distance: 279.6
click at [62, 181] on link "Property Analysis" at bounding box center [168, 186] width 310 height 17
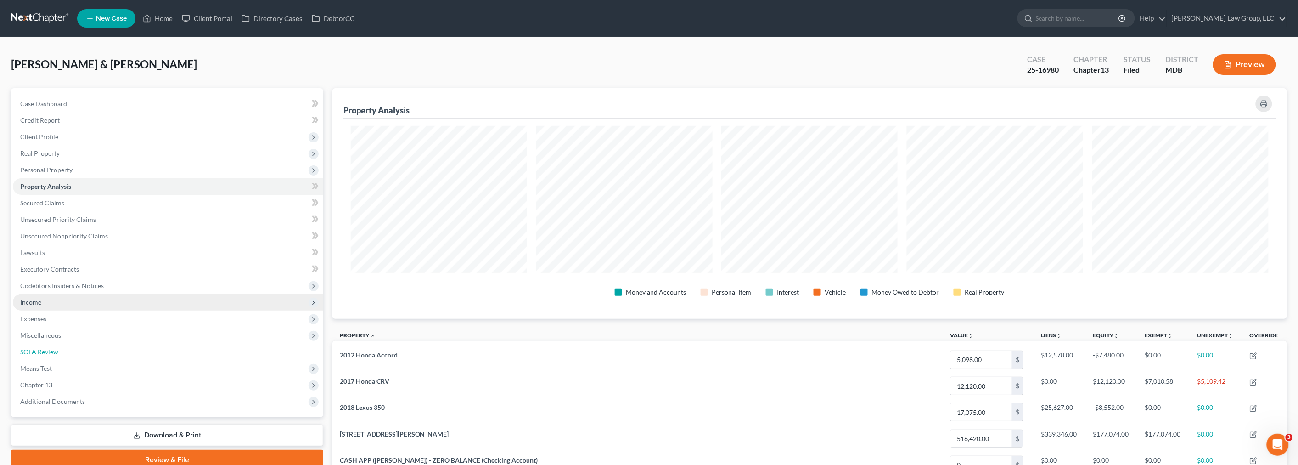
drag, startPoint x: 57, startPoint y: 353, endPoint x: 144, endPoint y: 303, distance: 99.9
click at [57, 353] on span "SOFA Review" at bounding box center [39, 352] width 38 height 8
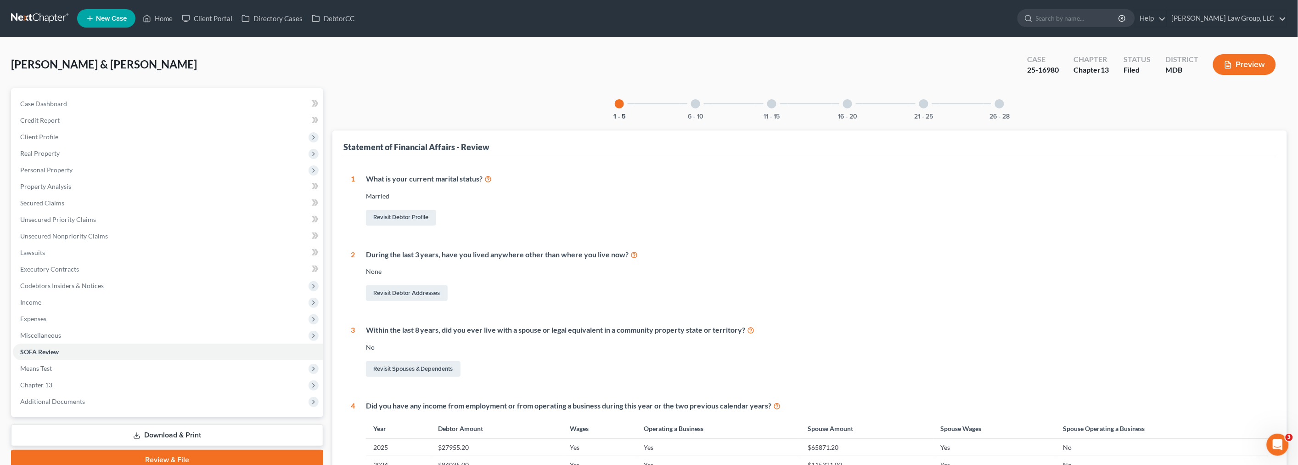
click at [691, 103] on div at bounding box center [695, 103] width 9 height 9
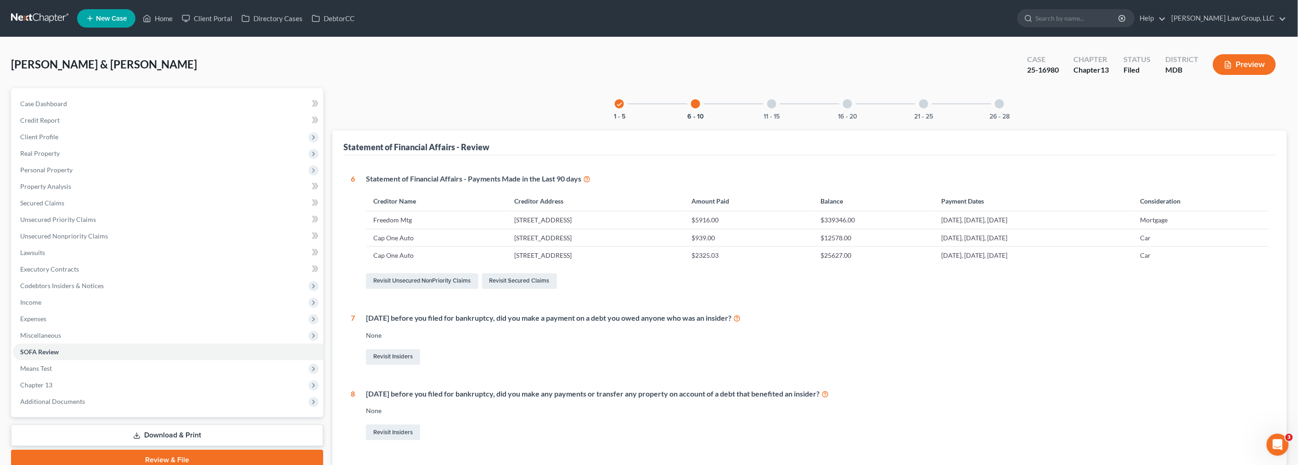
click at [769, 103] on div at bounding box center [771, 103] width 9 height 9
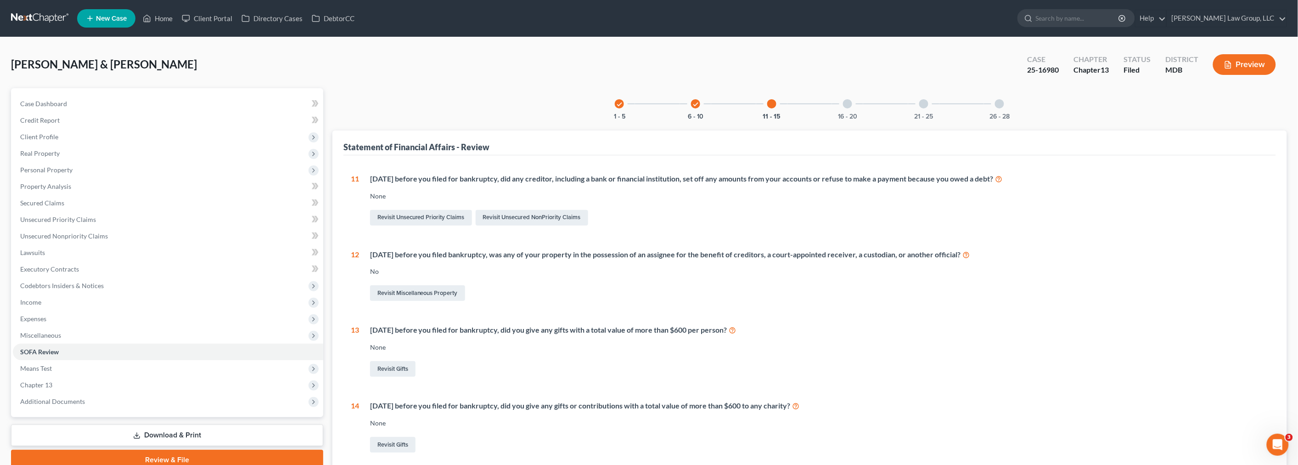
click at [843, 102] on div at bounding box center [847, 103] width 9 height 9
